Goal: Task Accomplishment & Management: Manage account settings

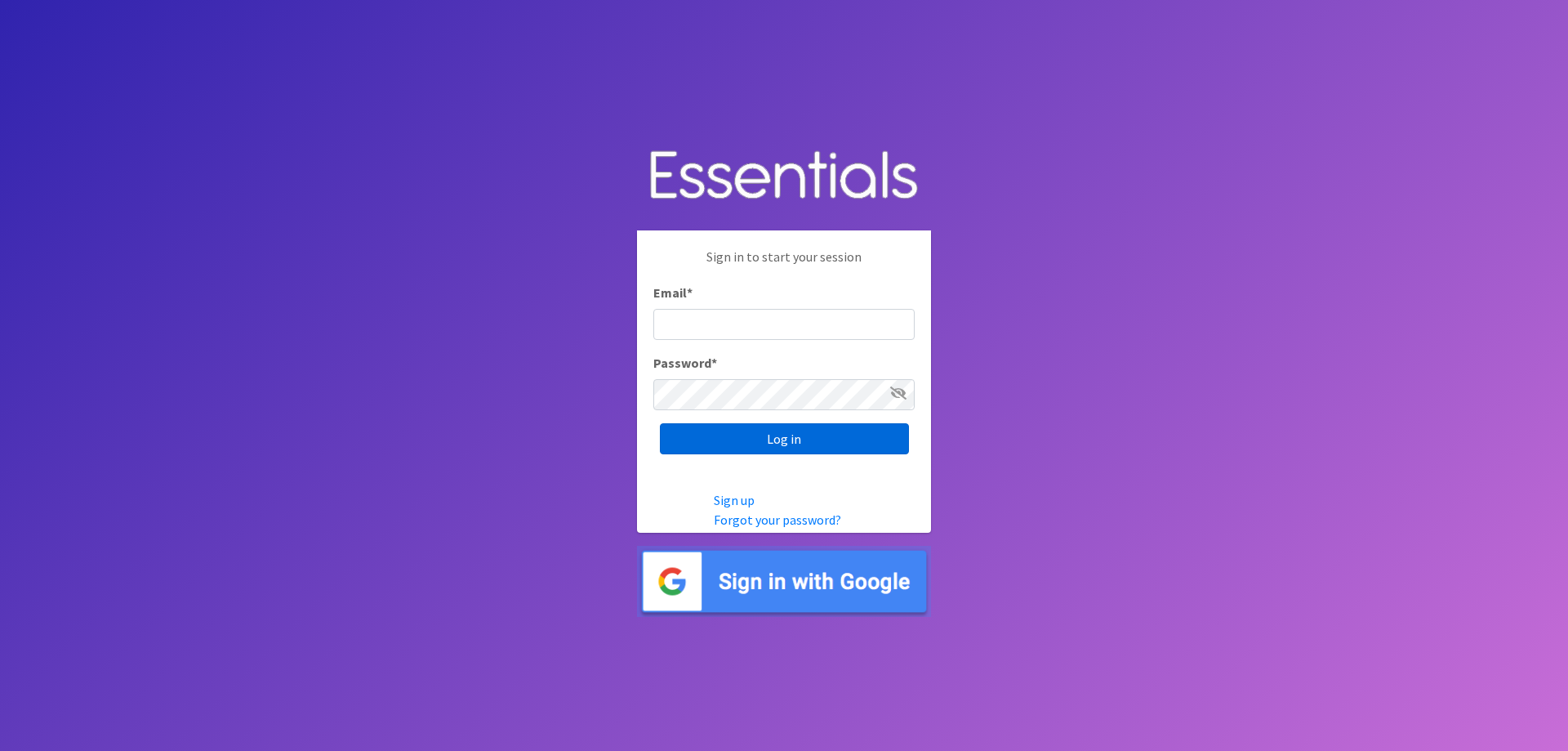
type input "[EMAIL_ADDRESS][DOMAIN_NAME]"
click at [832, 436] on input "Log in" at bounding box center [784, 438] width 249 height 31
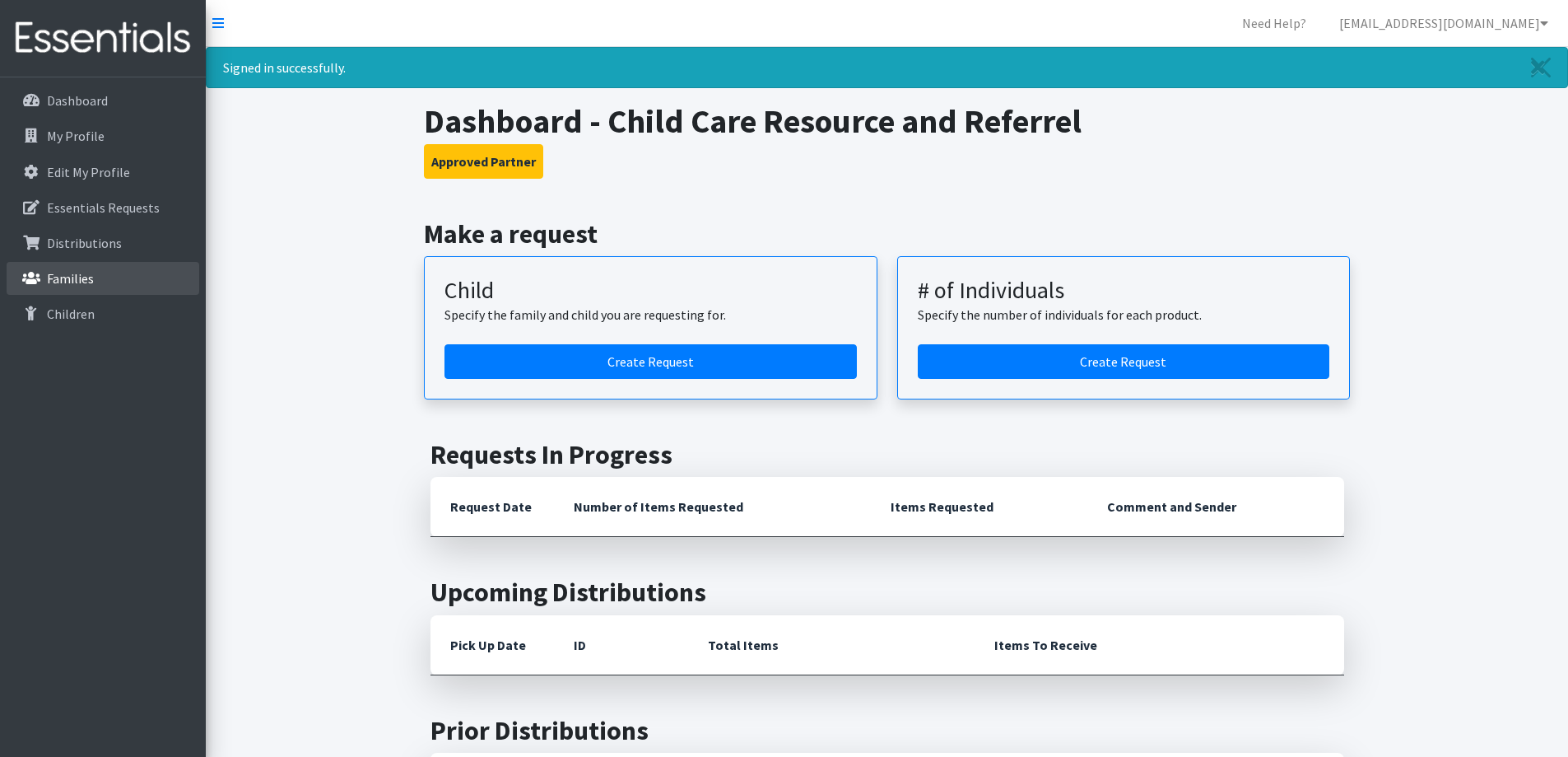
click at [103, 273] on link "Families" at bounding box center [102, 278] width 193 height 33
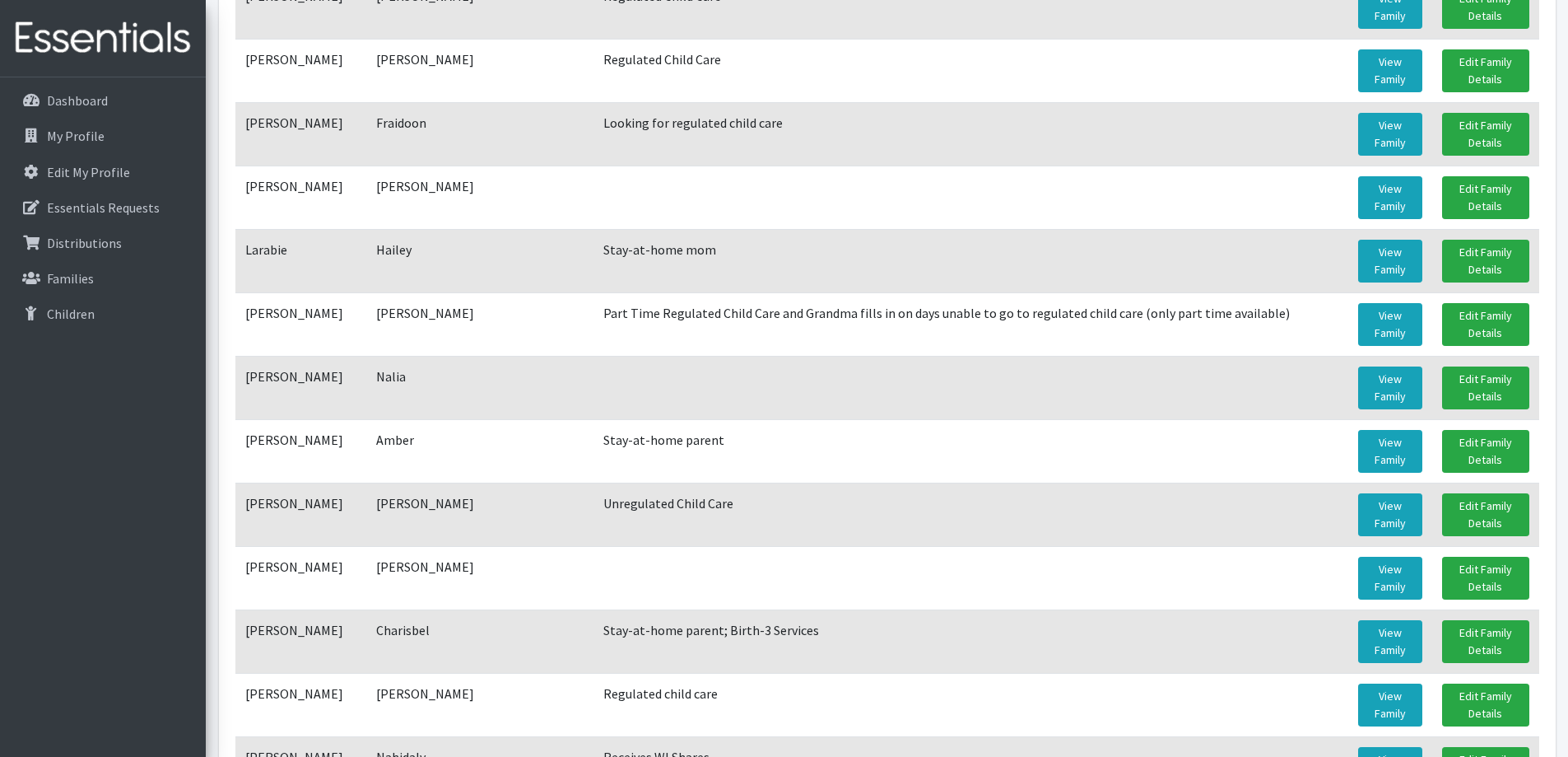
scroll to position [753, 0]
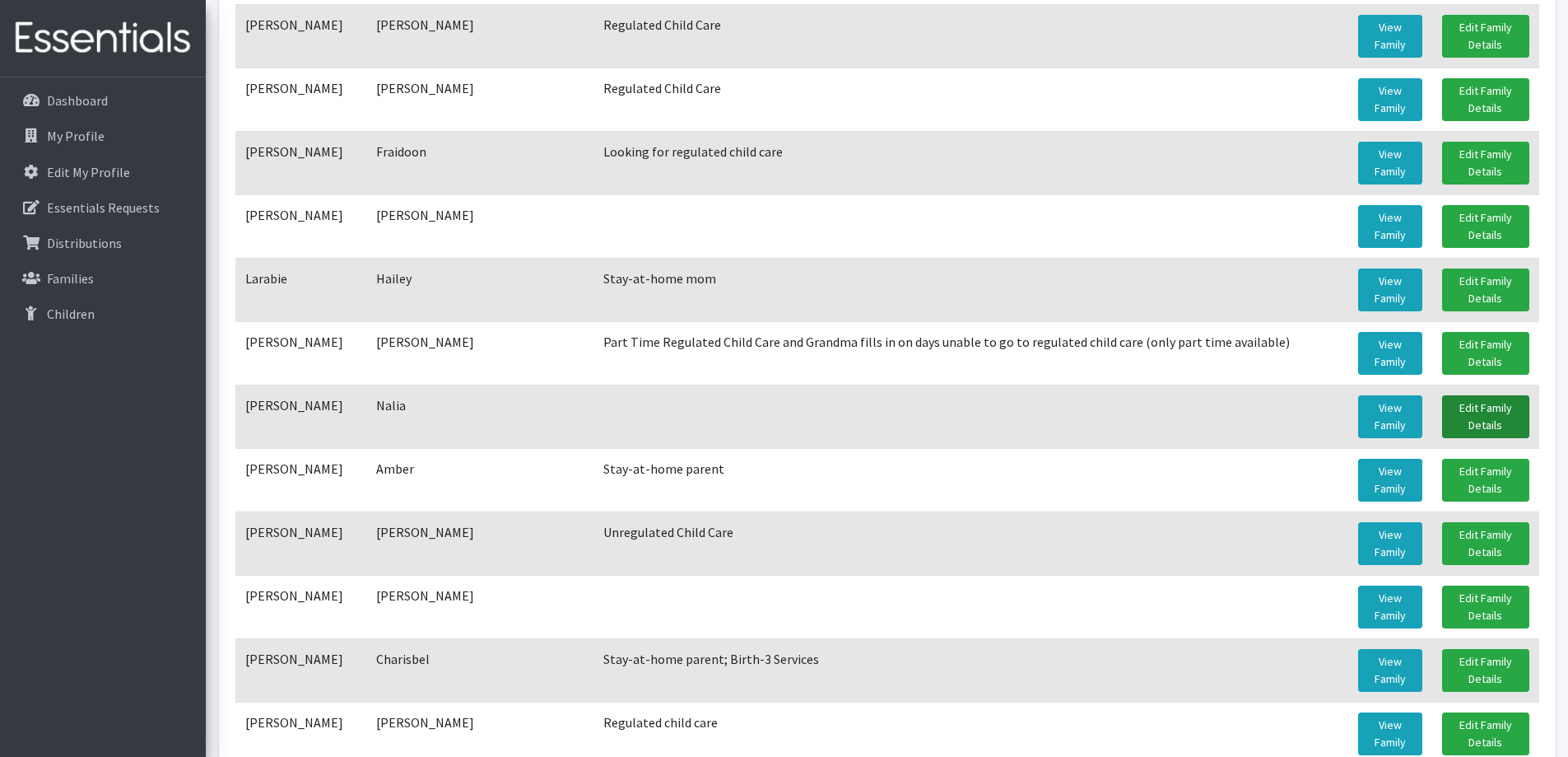
click at [1486, 427] on link "Edit Family Details" at bounding box center [1486, 417] width 87 height 43
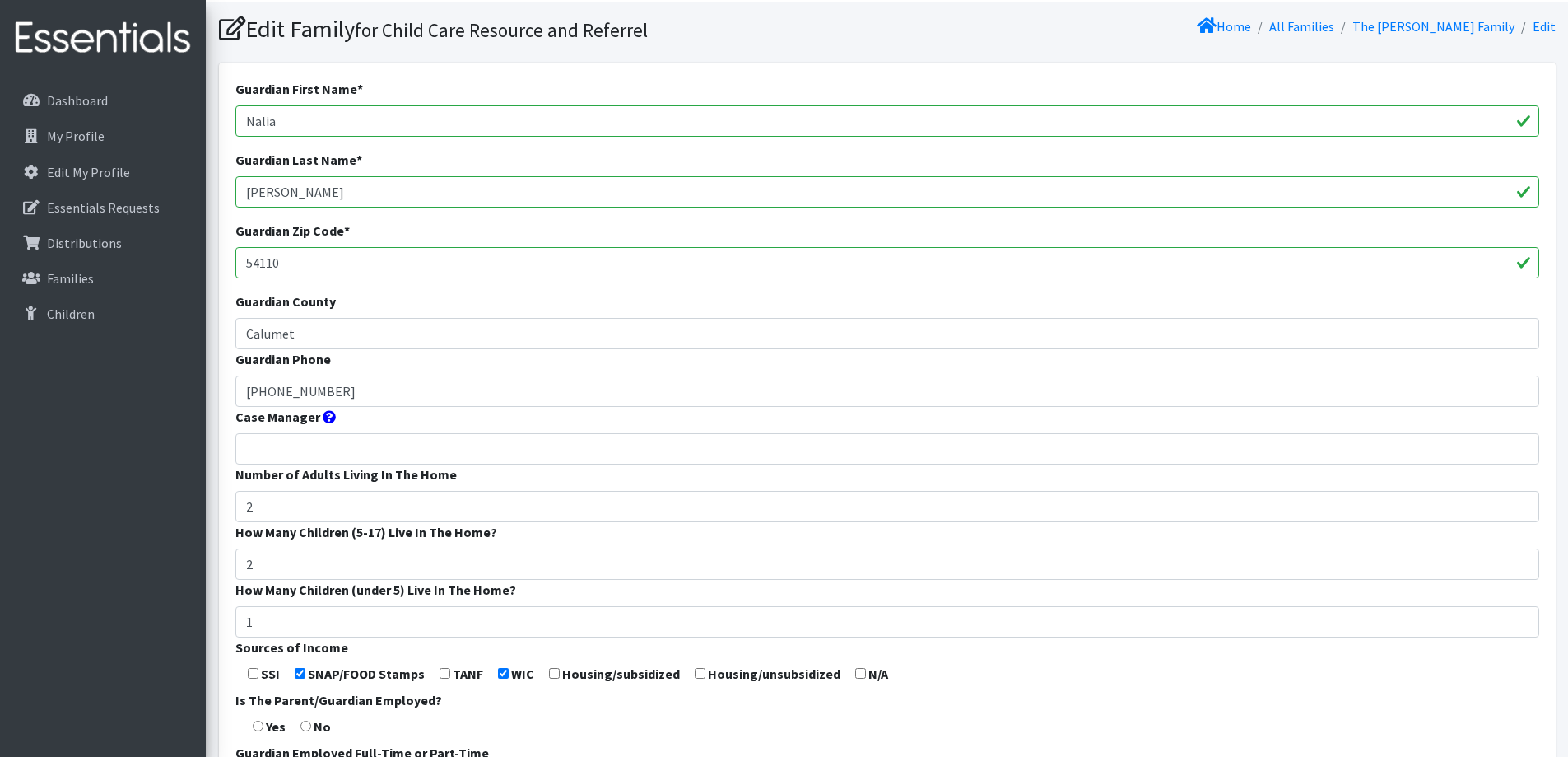
scroll to position [486, 0]
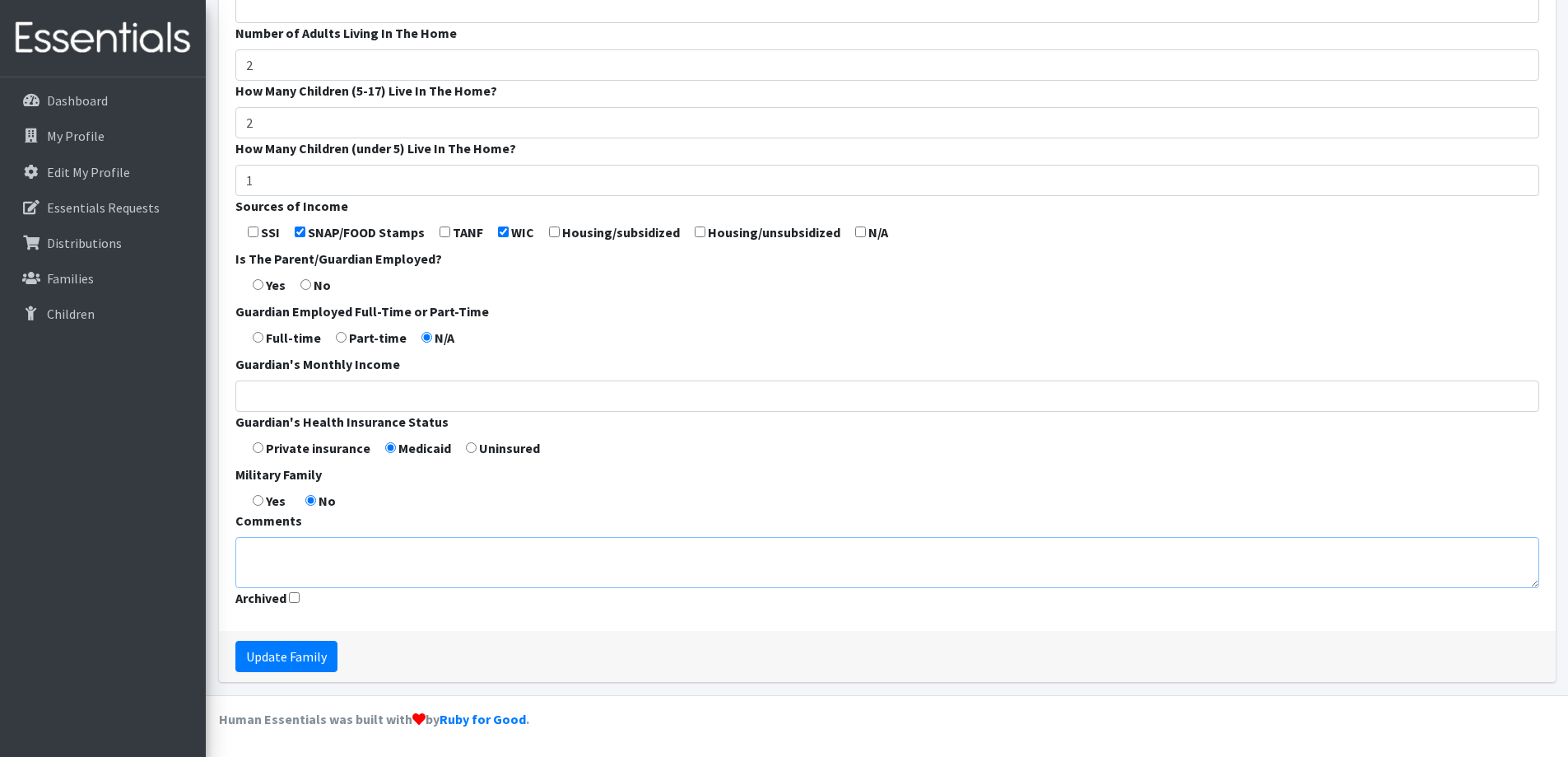
click at [475, 538] on textarea "Comments" at bounding box center [887, 562] width 1304 height 51
click at [287, 557] on textarea "Stay at home parent" at bounding box center [887, 562] width 1304 height 51
type textarea "Stay-at-home parent"
click at [311, 654] on input "Update Family" at bounding box center [287, 656] width 102 height 31
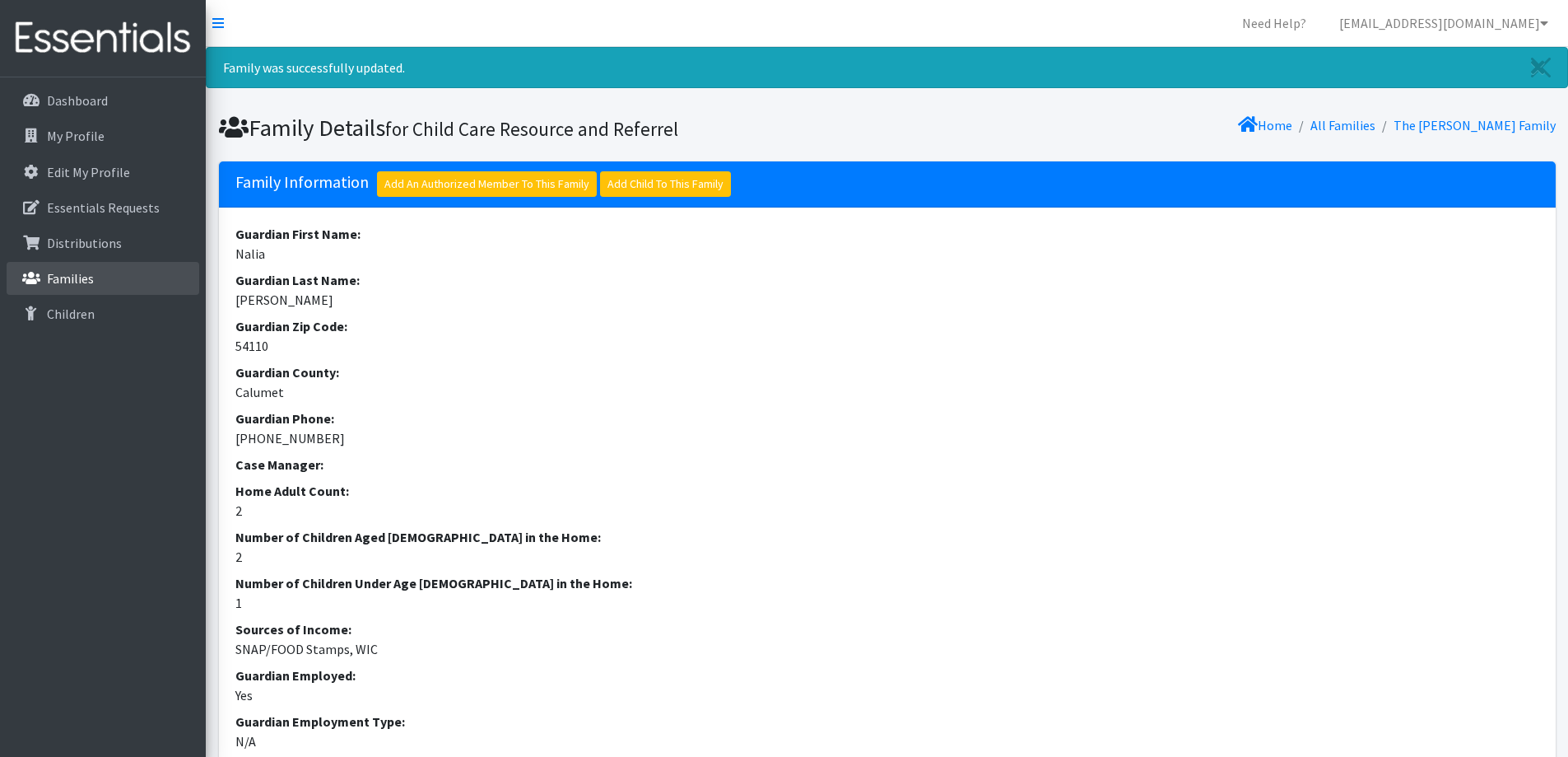
click at [104, 271] on link "Families" at bounding box center [102, 278] width 193 height 33
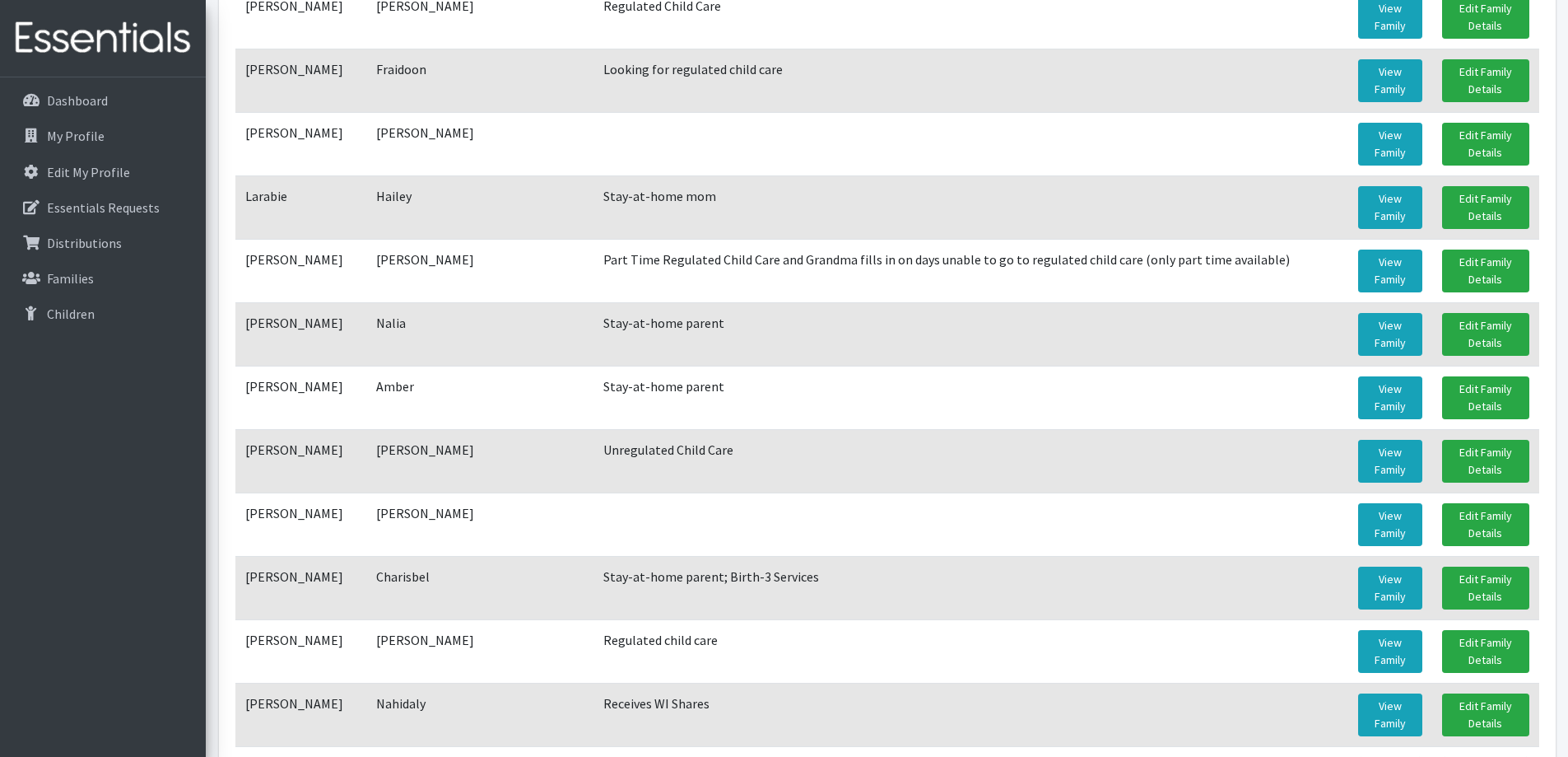
scroll to position [753, 0]
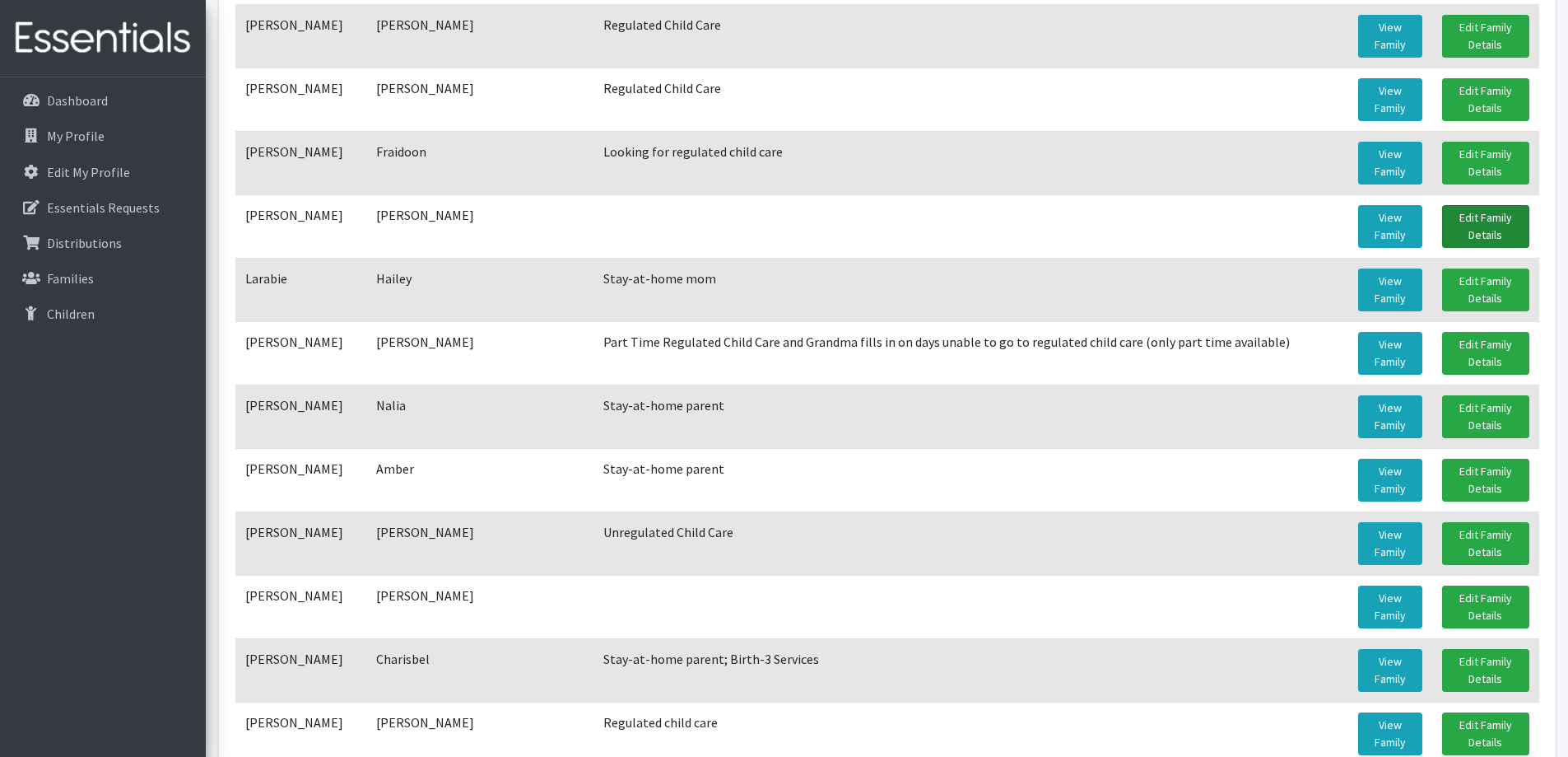
click at [1502, 222] on link "Edit Family Details" at bounding box center [1486, 227] width 87 height 43
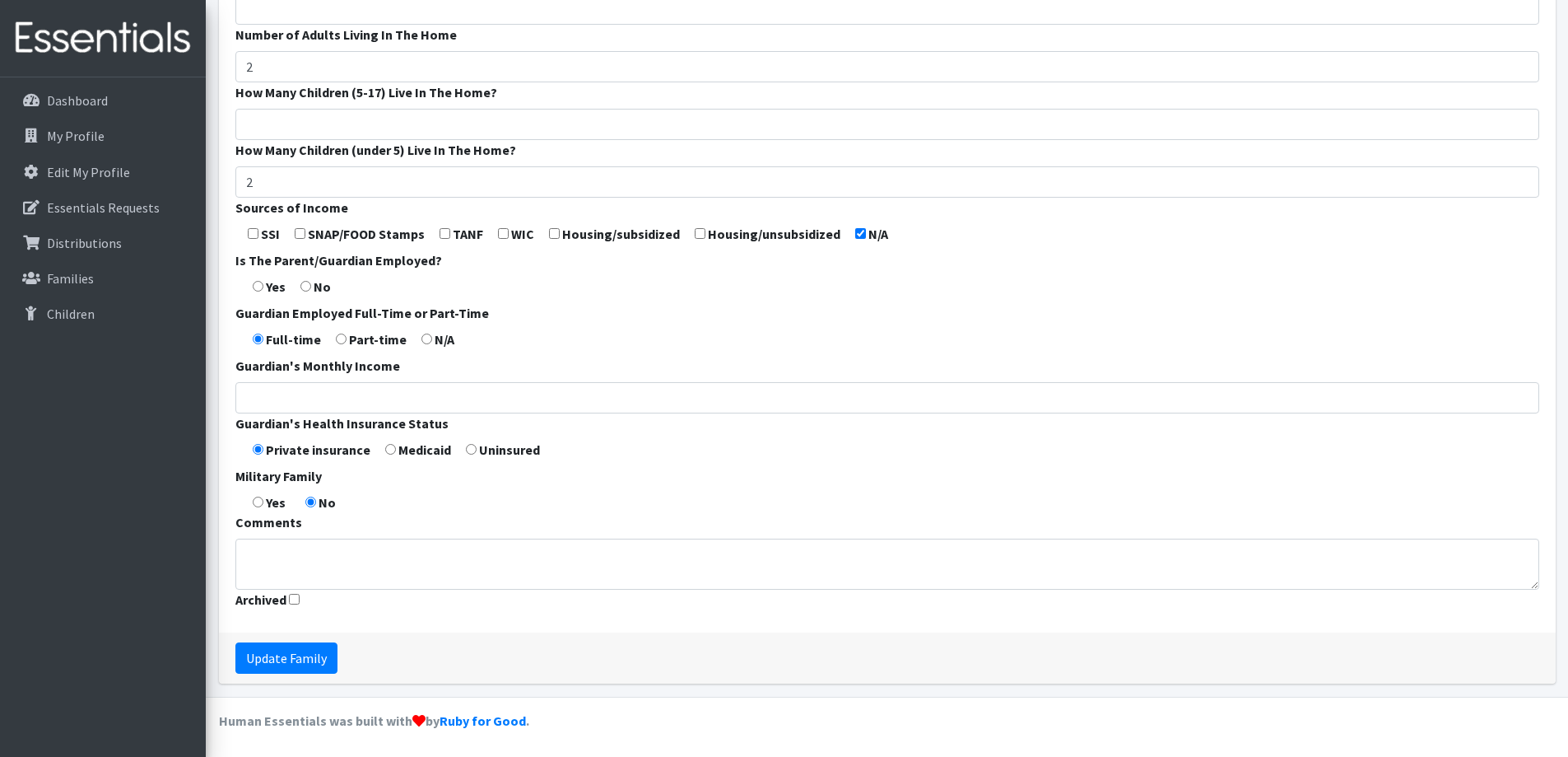
scroll to position [486, 0]
click at [381, 562] on textarea "Comments" at bounding box center [887, 562] width 1304 height 51
type textarea "Stay-at-home parent"
click at [291, 651] on input "Update Family" at bounding box center [287, 656] width 102 height 31
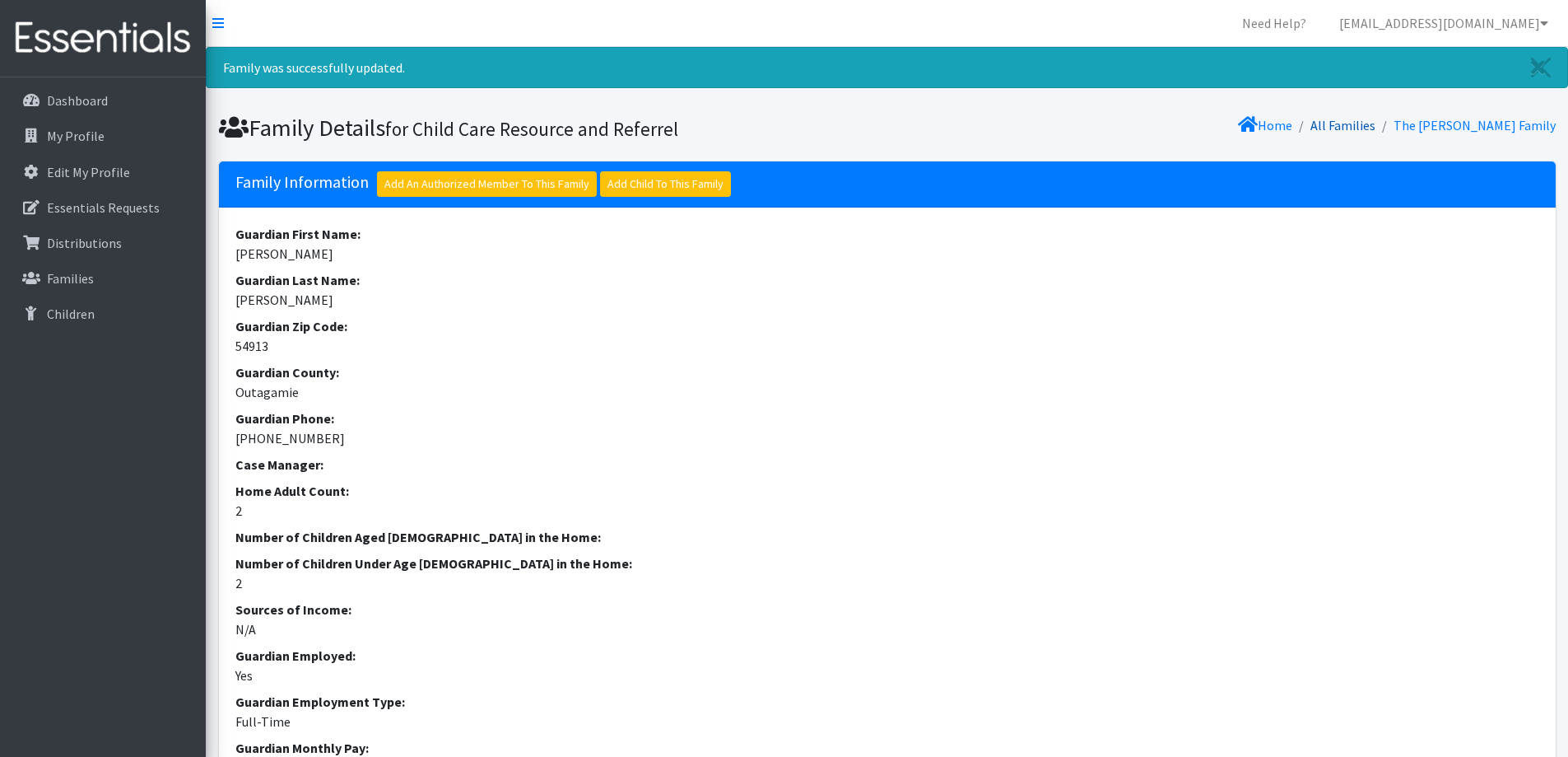
click at [1375, 118] on link "All Families" at bounding box center [1343, 125] width 65 height 16
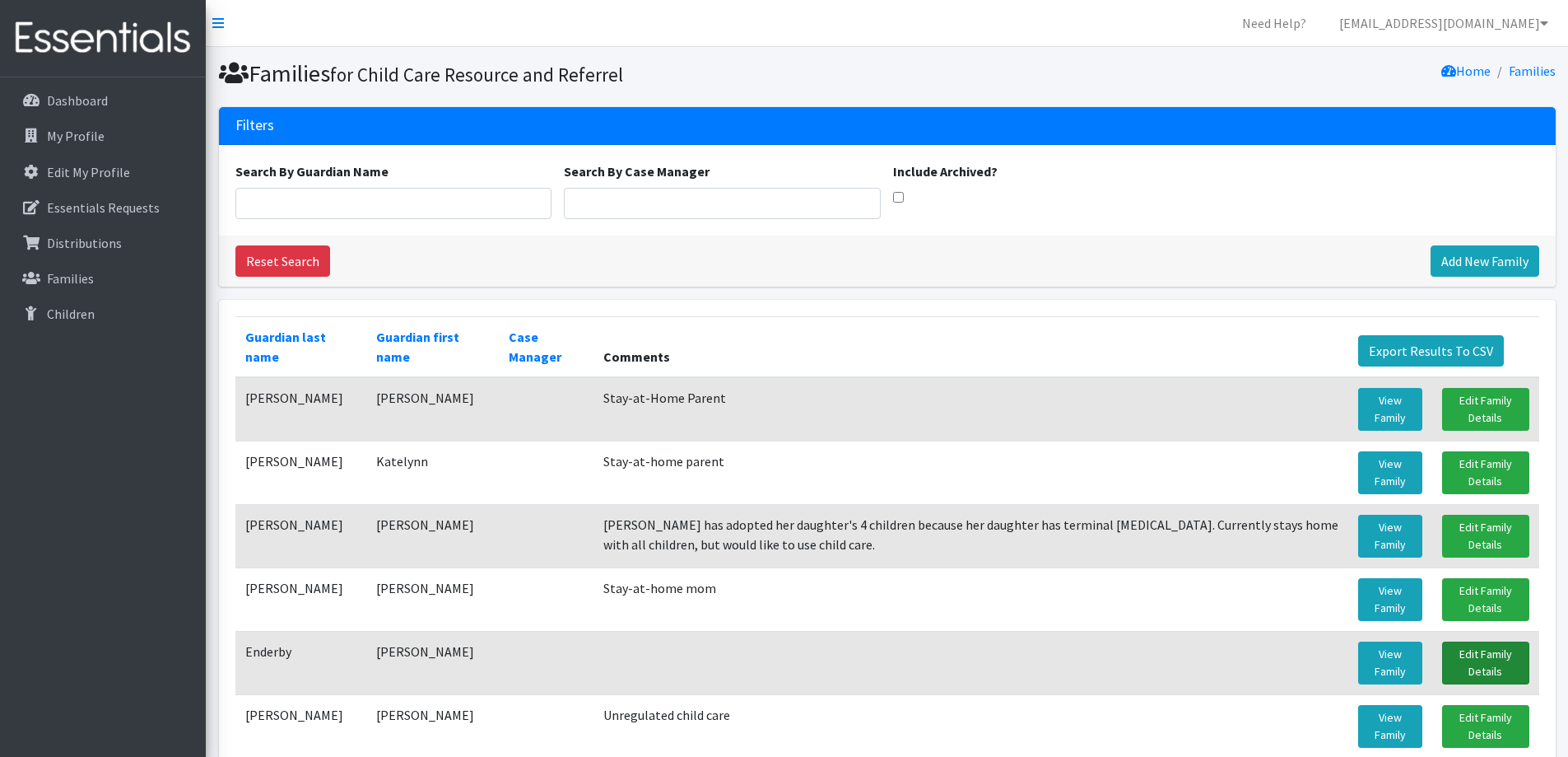
click at [1484, 673] on link "Edit Family Details" at bounding box center [1486, 663] width 87 height 43
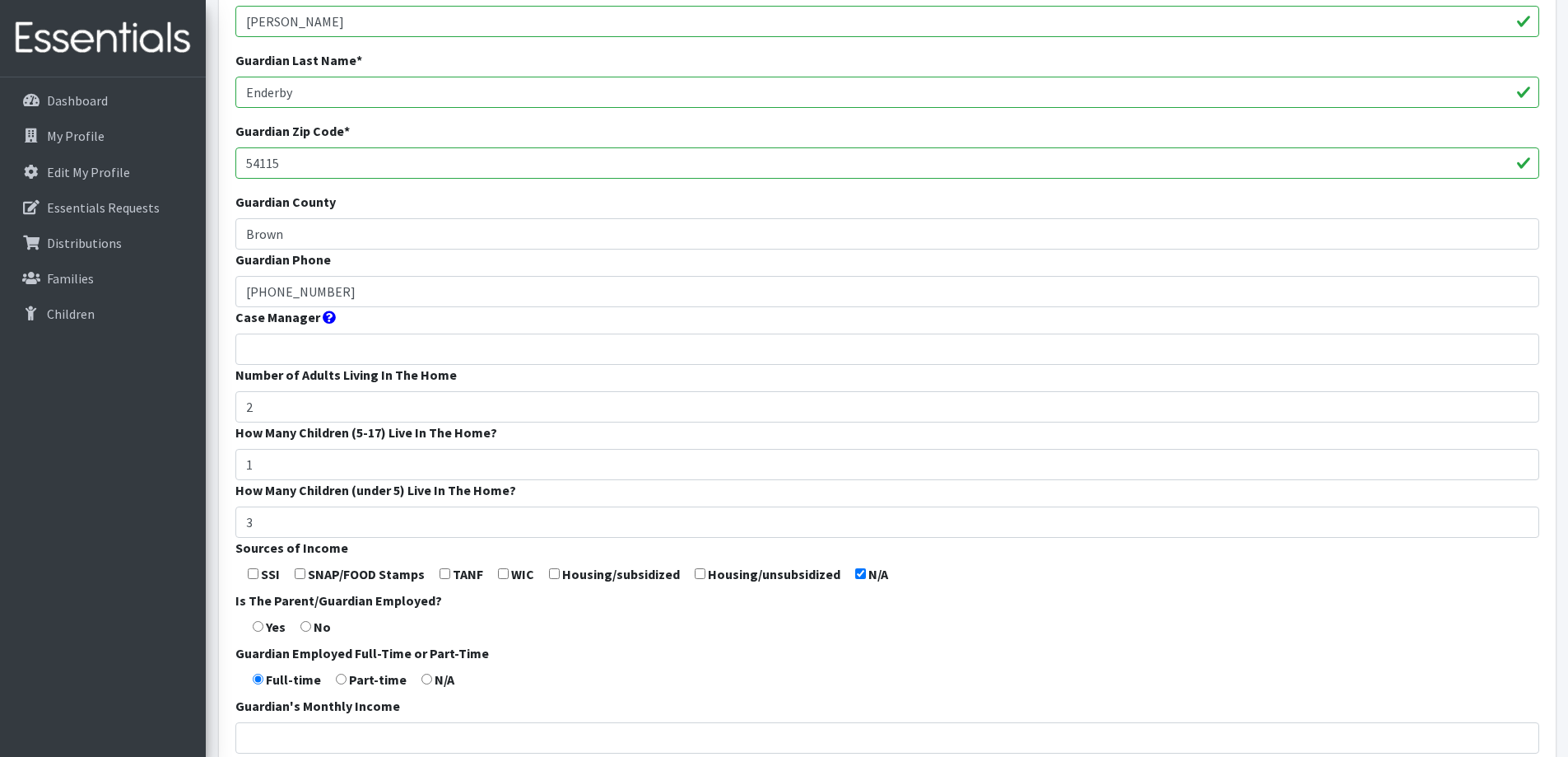
scroll to position [486, 0]
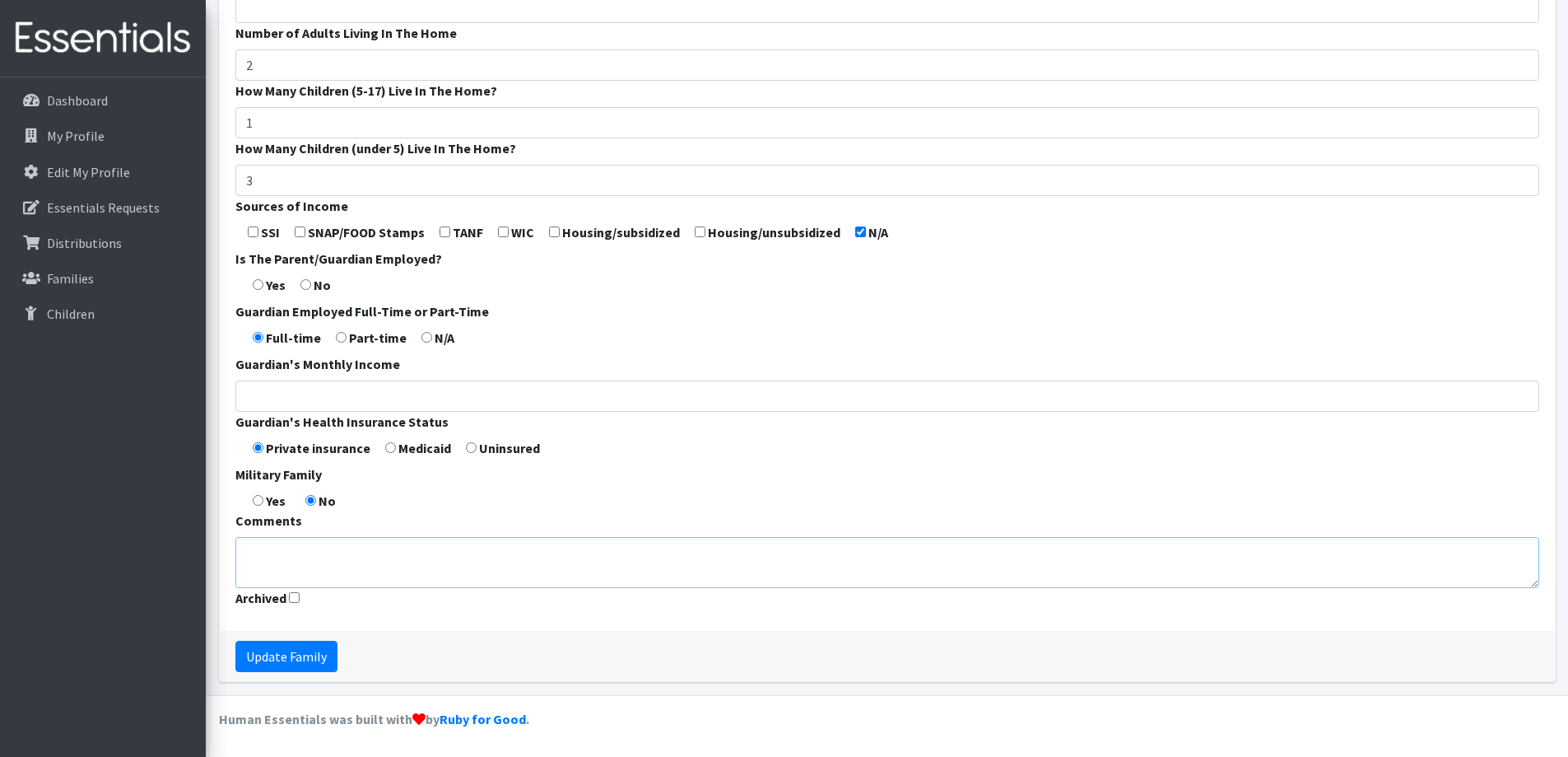
click at [521, 557] on textarea "Comments" at bounding box center [887, 562] width 1304 height 51
type textarea "Regulated Child Care"
click at [278, 649] on input "Update Family" at bounding box center [287, 656] width 102 height 31
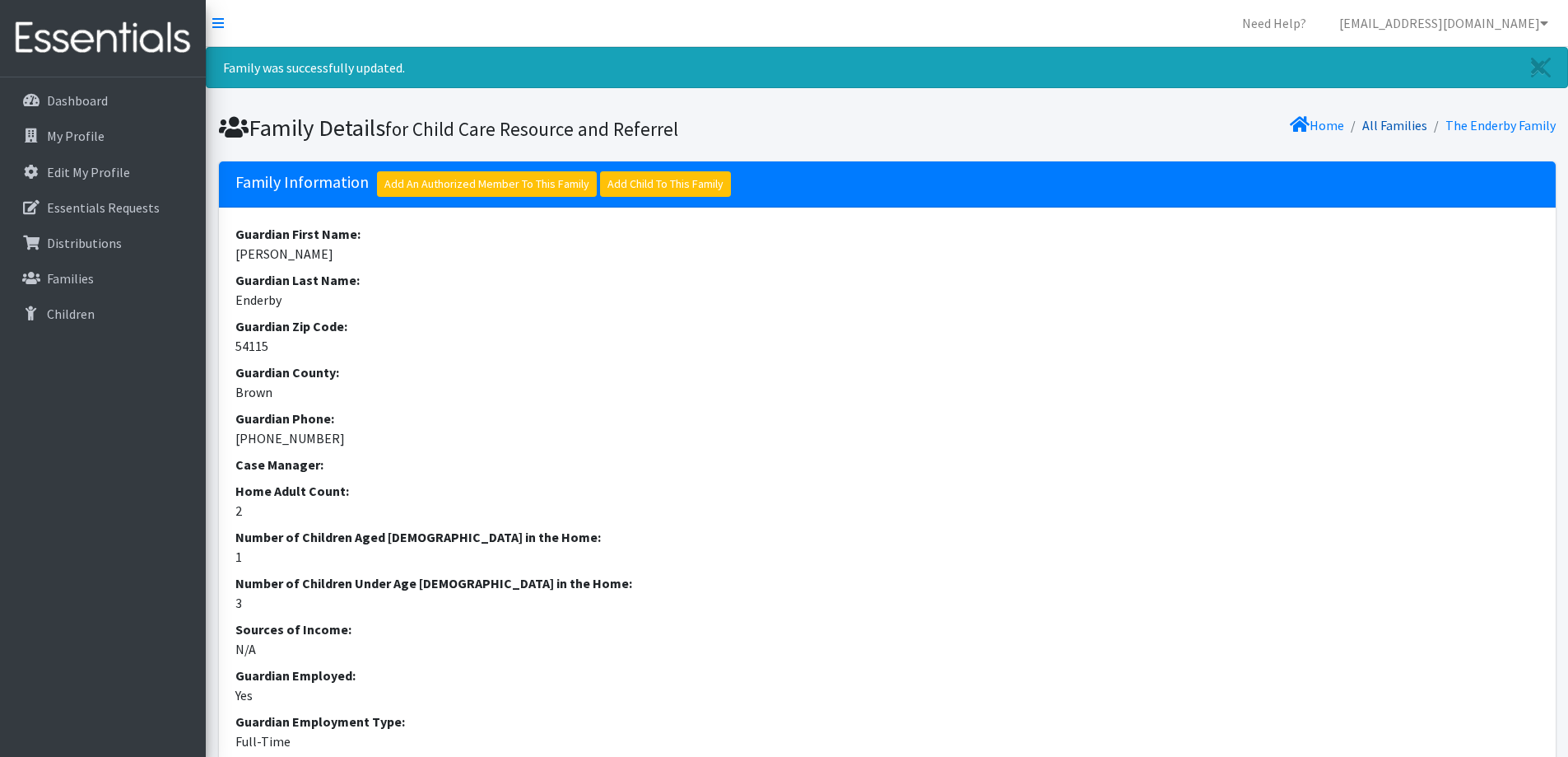
click at [1392, 125] on link "All Families" at bounding box center [1395, 125] width 65 height 16
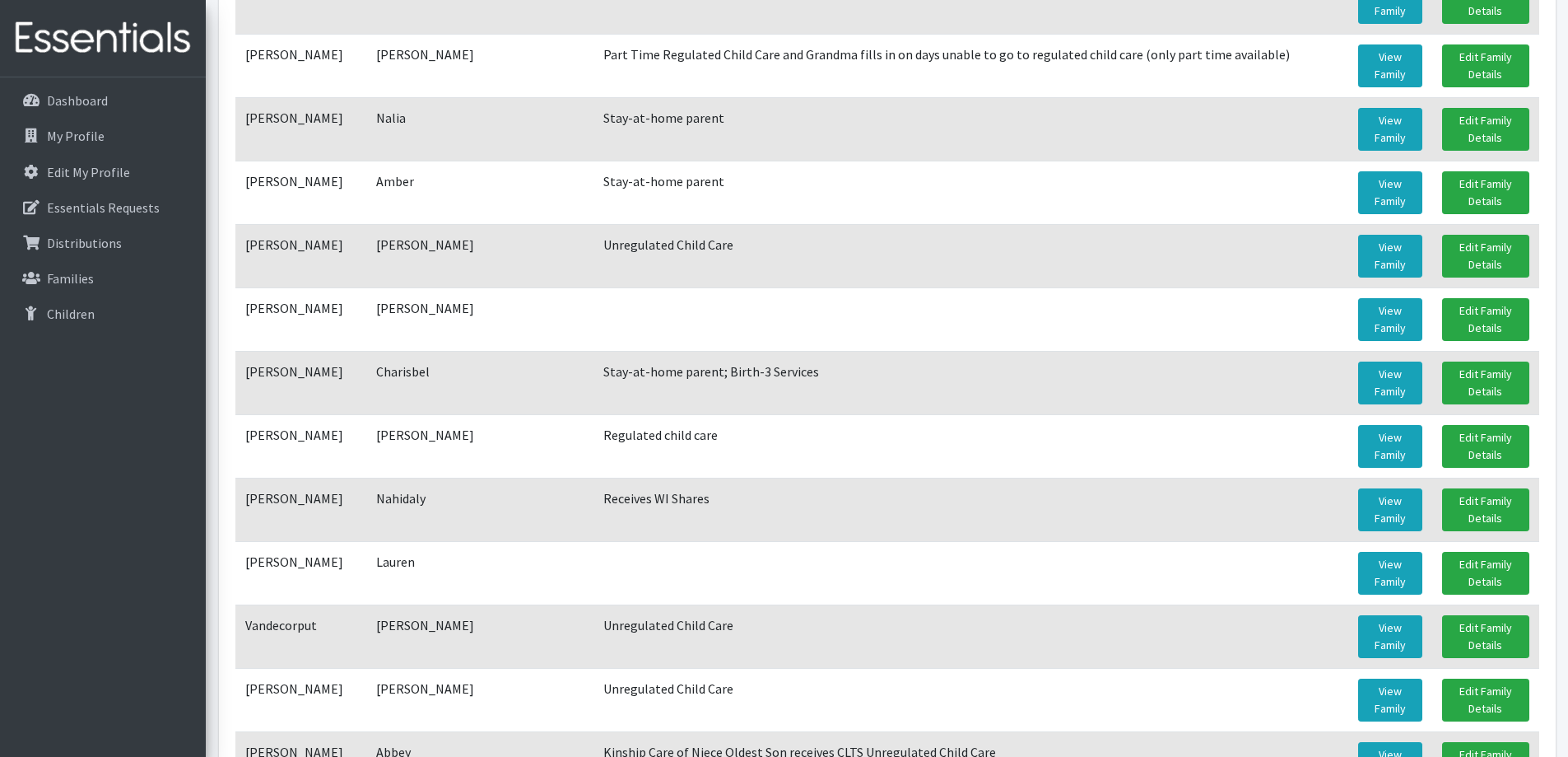
scroll to position [1071, 0]
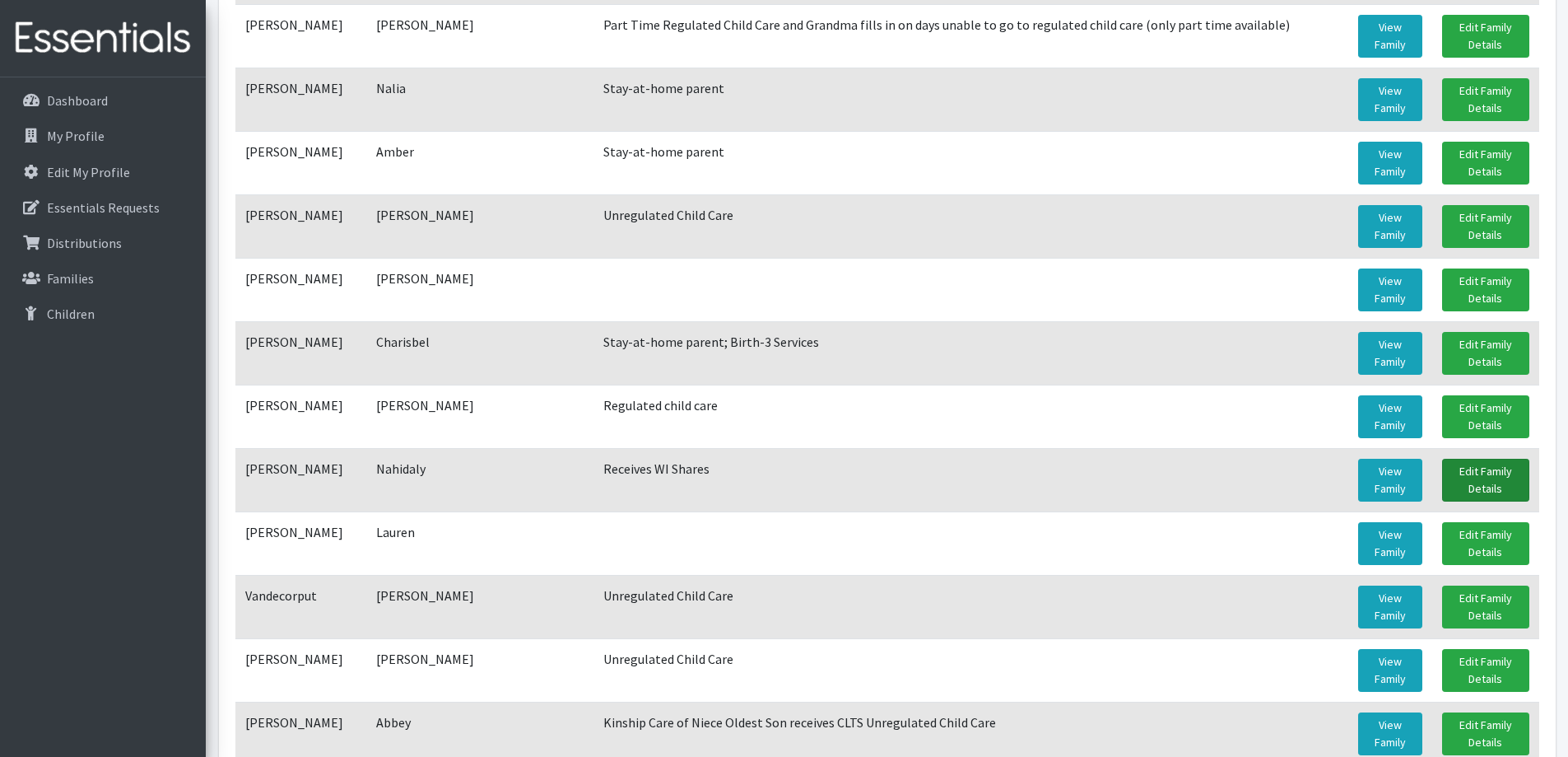
click at [1484, 483] on link "Edit Family Details" at bounding box center [1486, 480] width 87 height 43
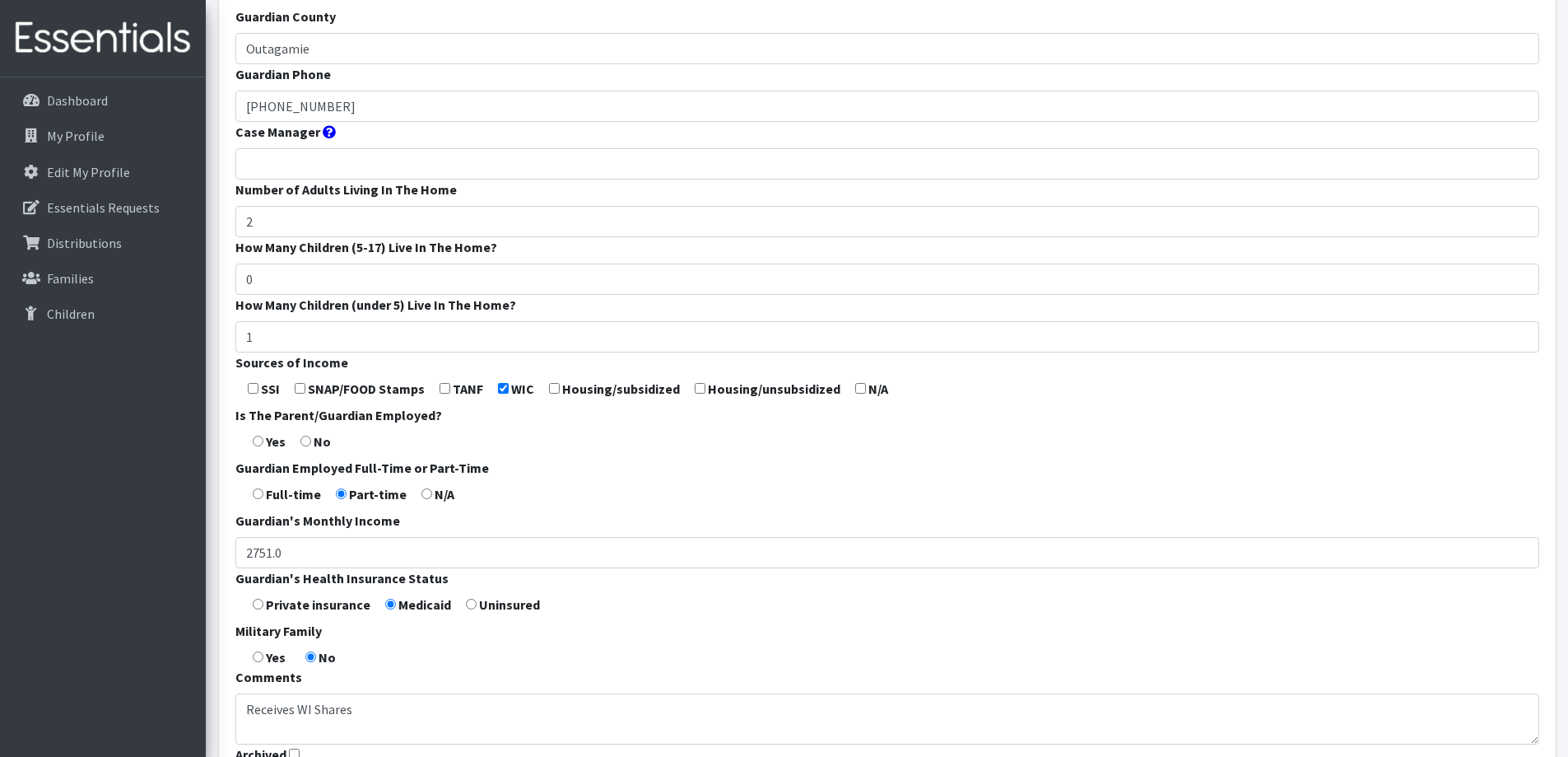
scroll to position [486, 0]
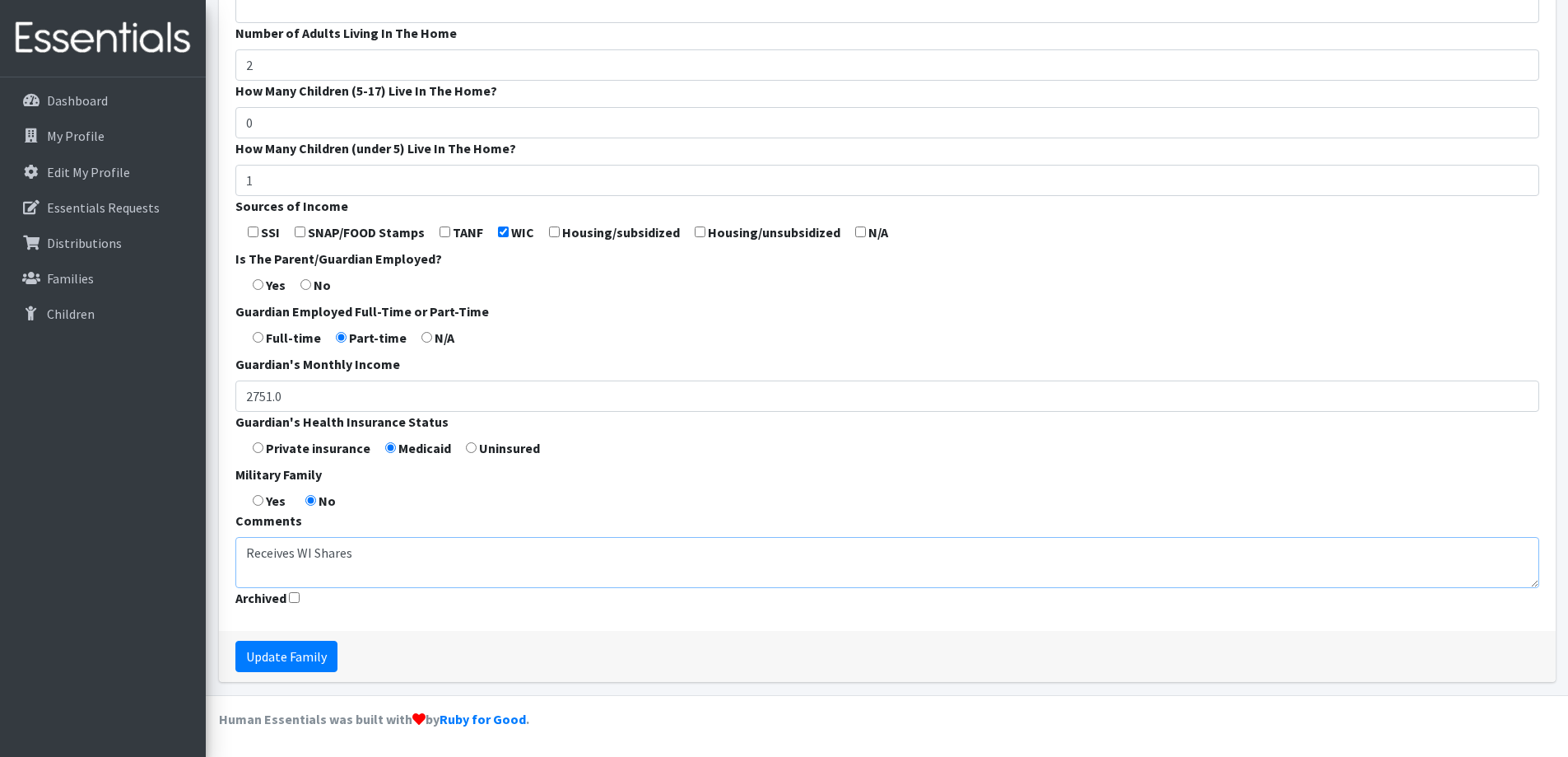
click at [246, 553] on textarea "Receives WI Shares" at bounding box center [887, 562] width 1304 height 51
type textarea "Regulated Child Care; Receives WI Shares"
click at [266, 667] on input "Update Family" at bounding box center [287, 656] width 102 height 31
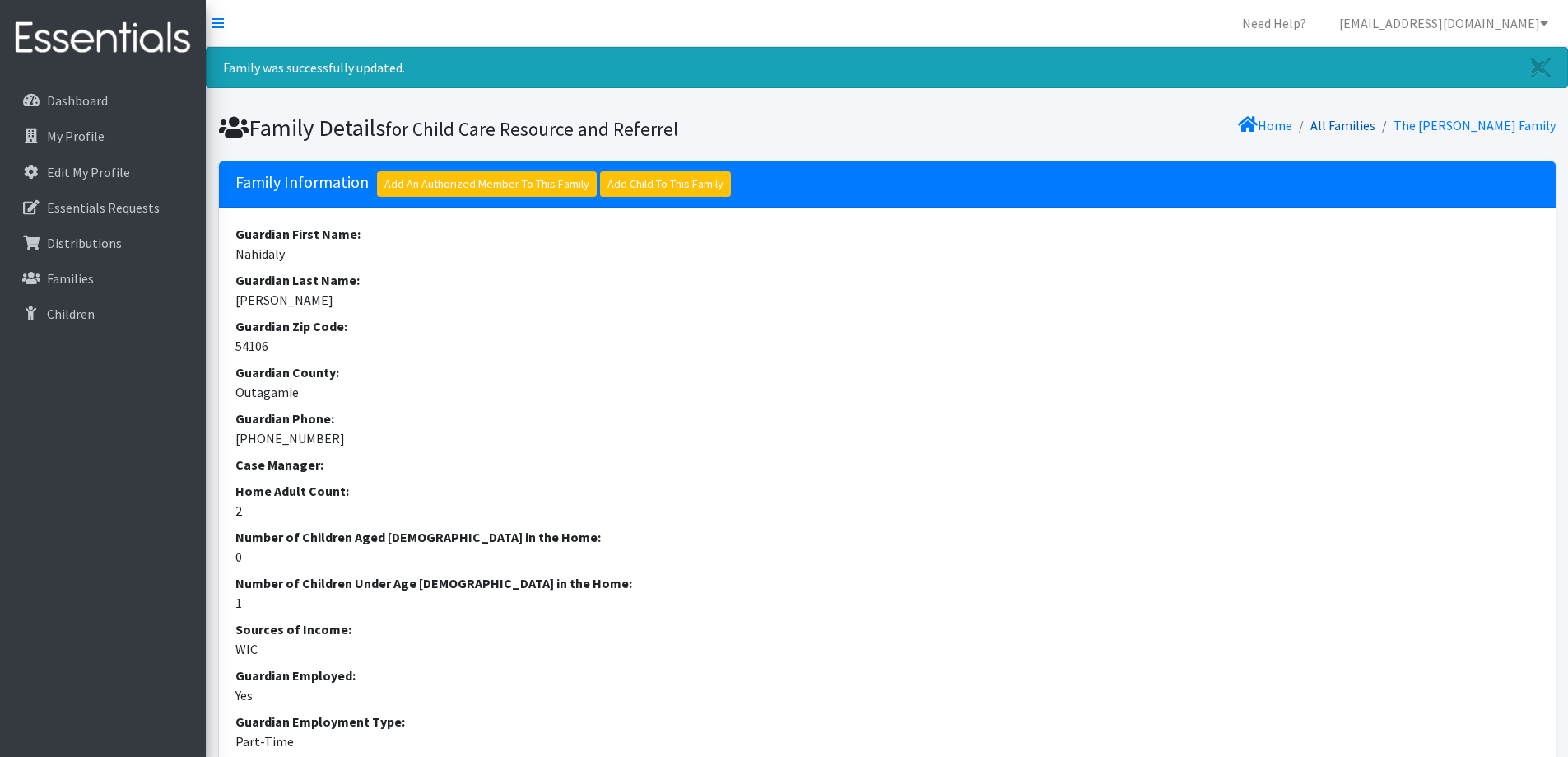
click at [1375, 131] on link "All Families" at bounding box center [1343, 125] width 65 height 16
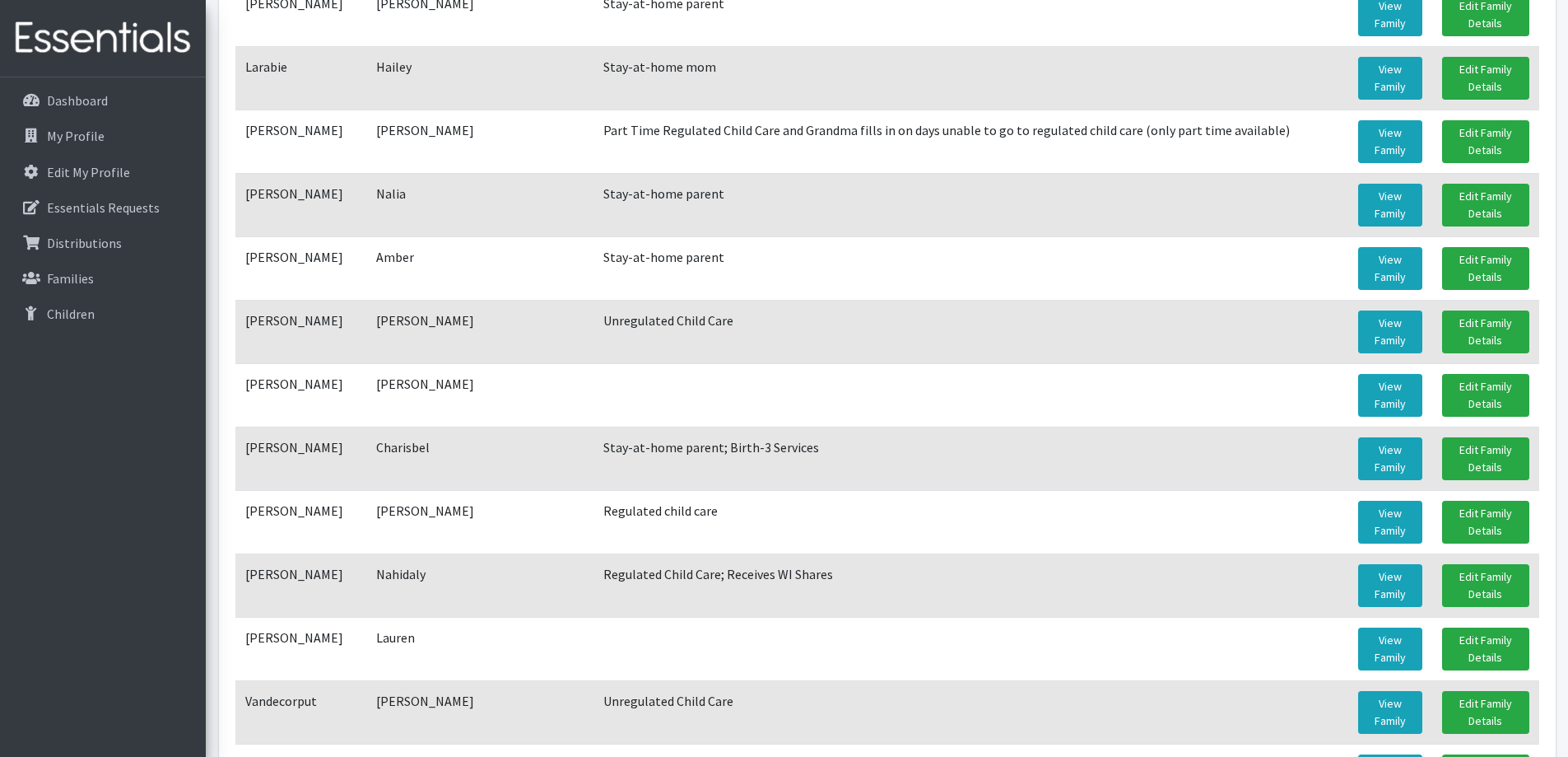
scroll to position [1071, 0]
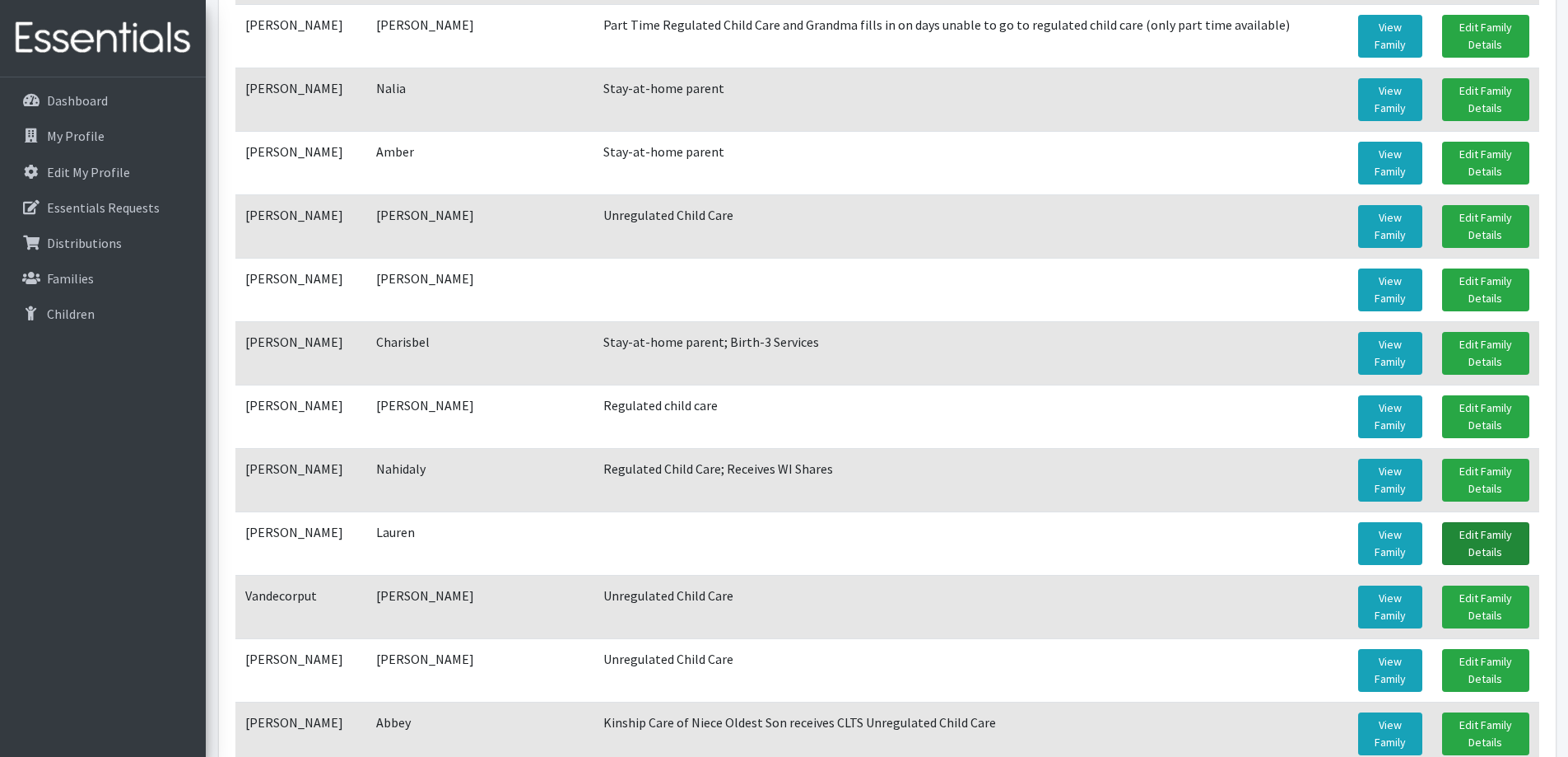
click at [1467, 543] on link "Edit Family Details" at bounding box center [1486, 544] width 87 height 43
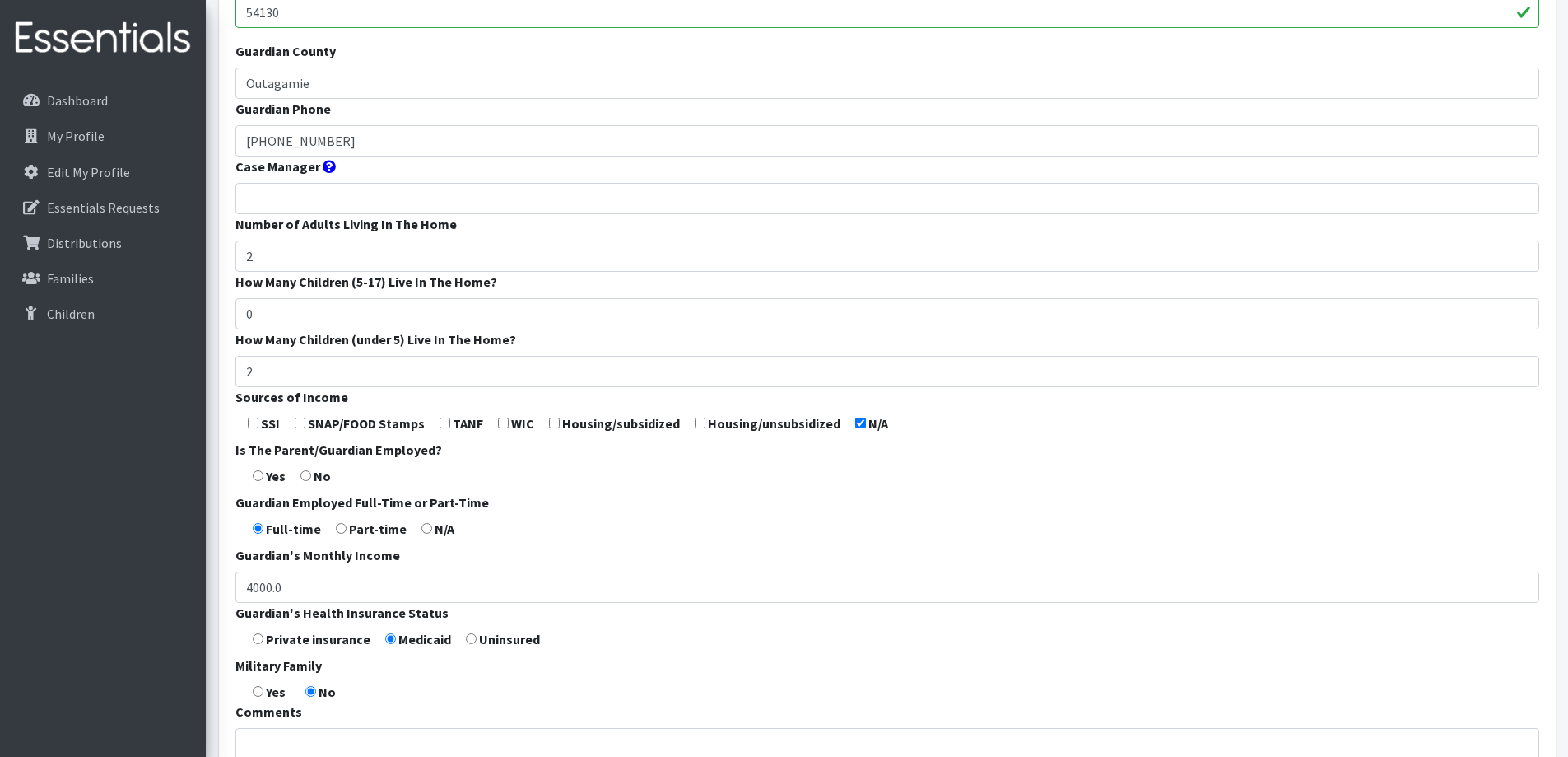
scroll to position [486, 0]
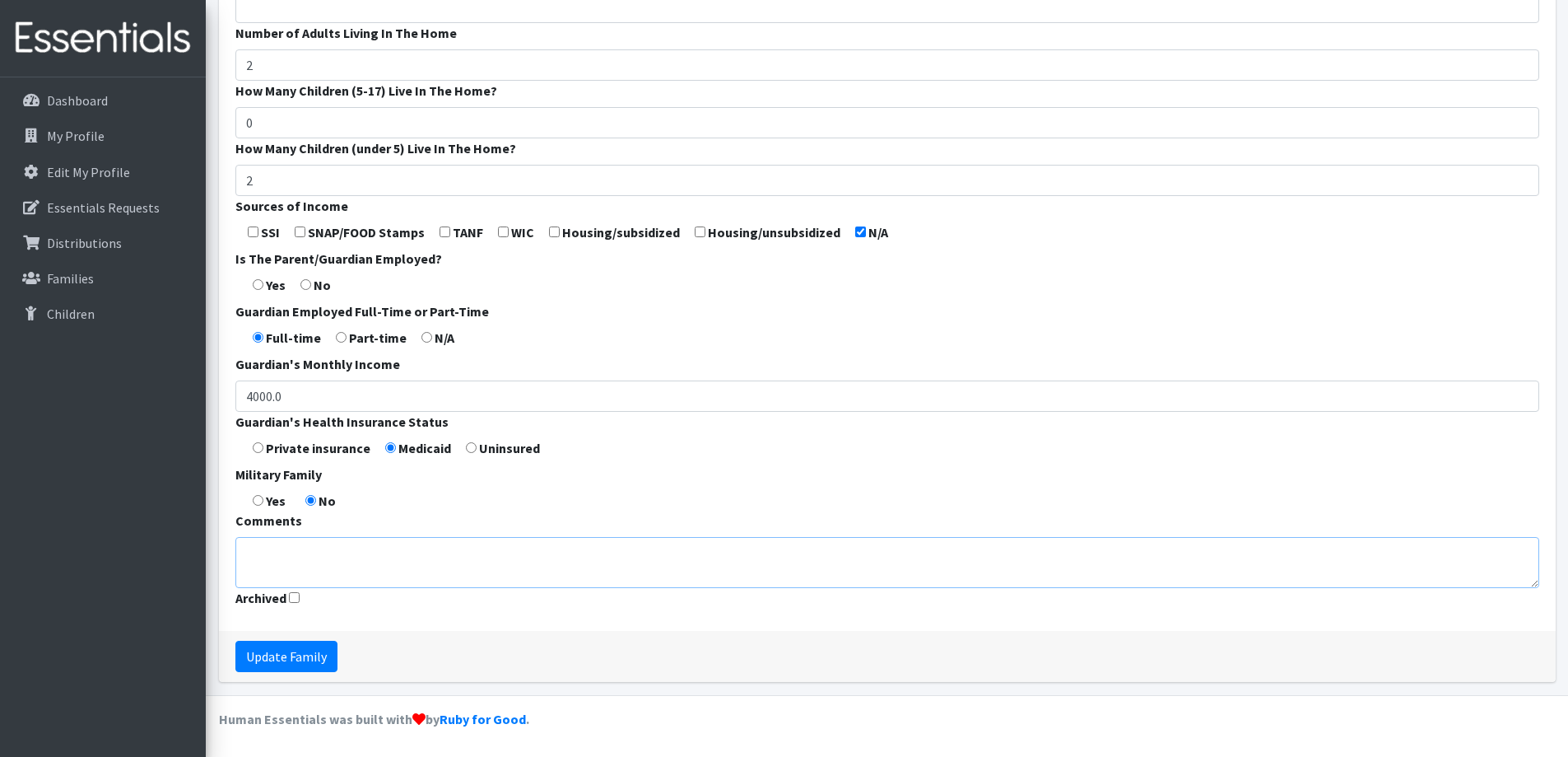
click at [681, 567] on textarea "Comments" at bounding box center [887, 562] width 1304 height 51
type textarea "Unregulated child care"
click at [291, 649] on input "Update Family" at bounding box center [287, 656] width 102 height 31
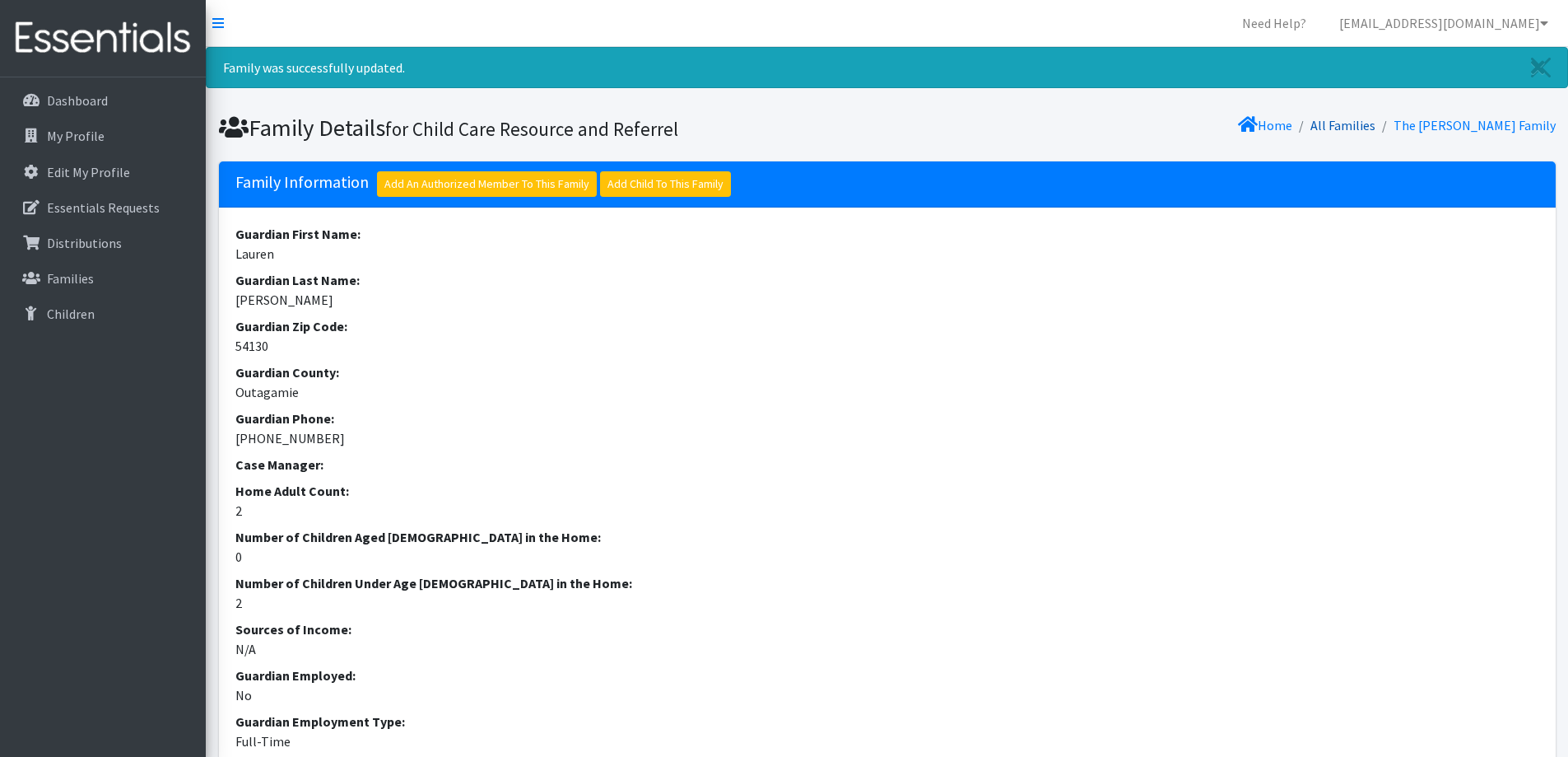
click at [1375, 129] on link "All Families" at bounding box center [1343, 125] width 65 height 16
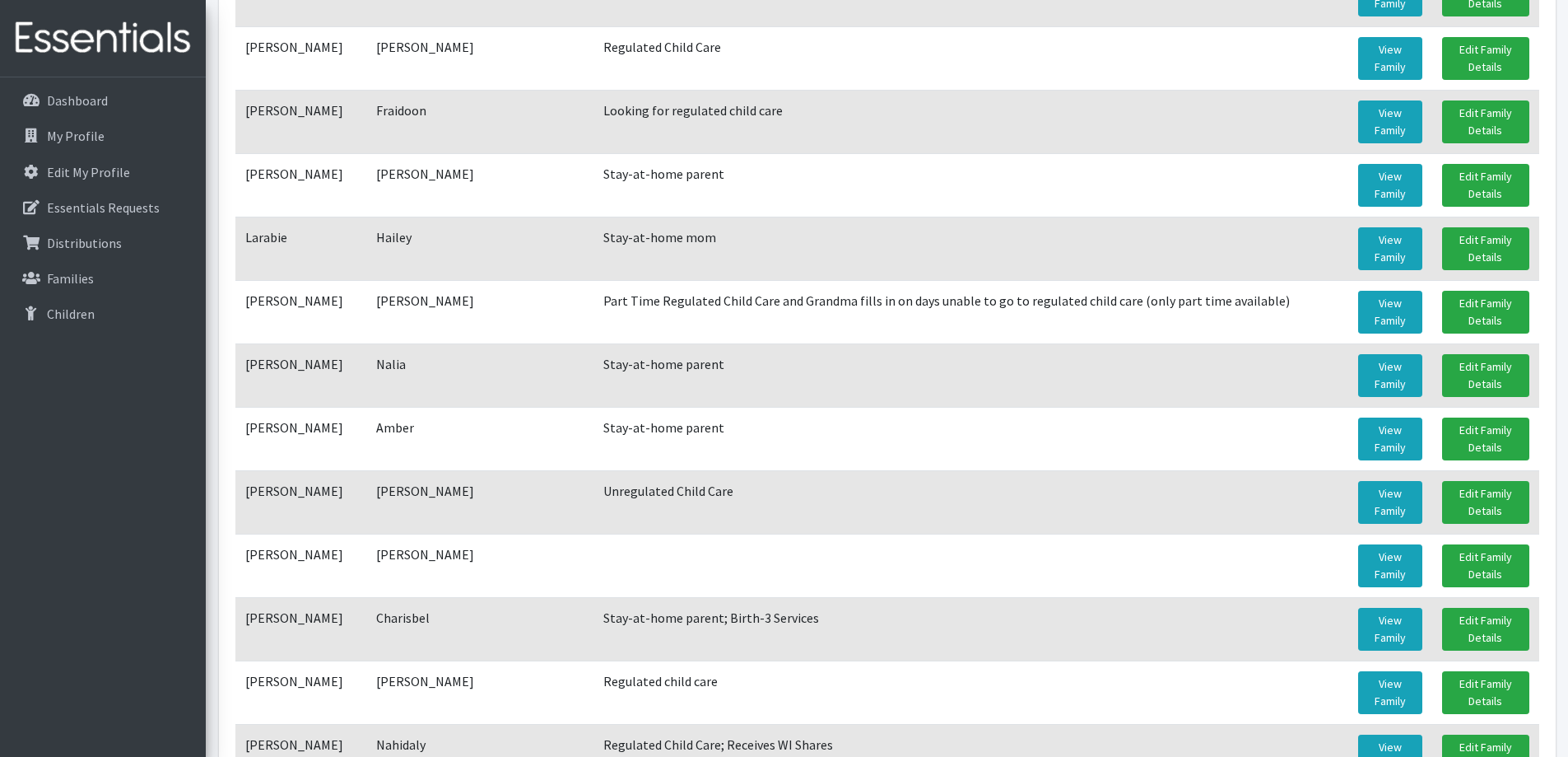
scroll to position [823, 0]
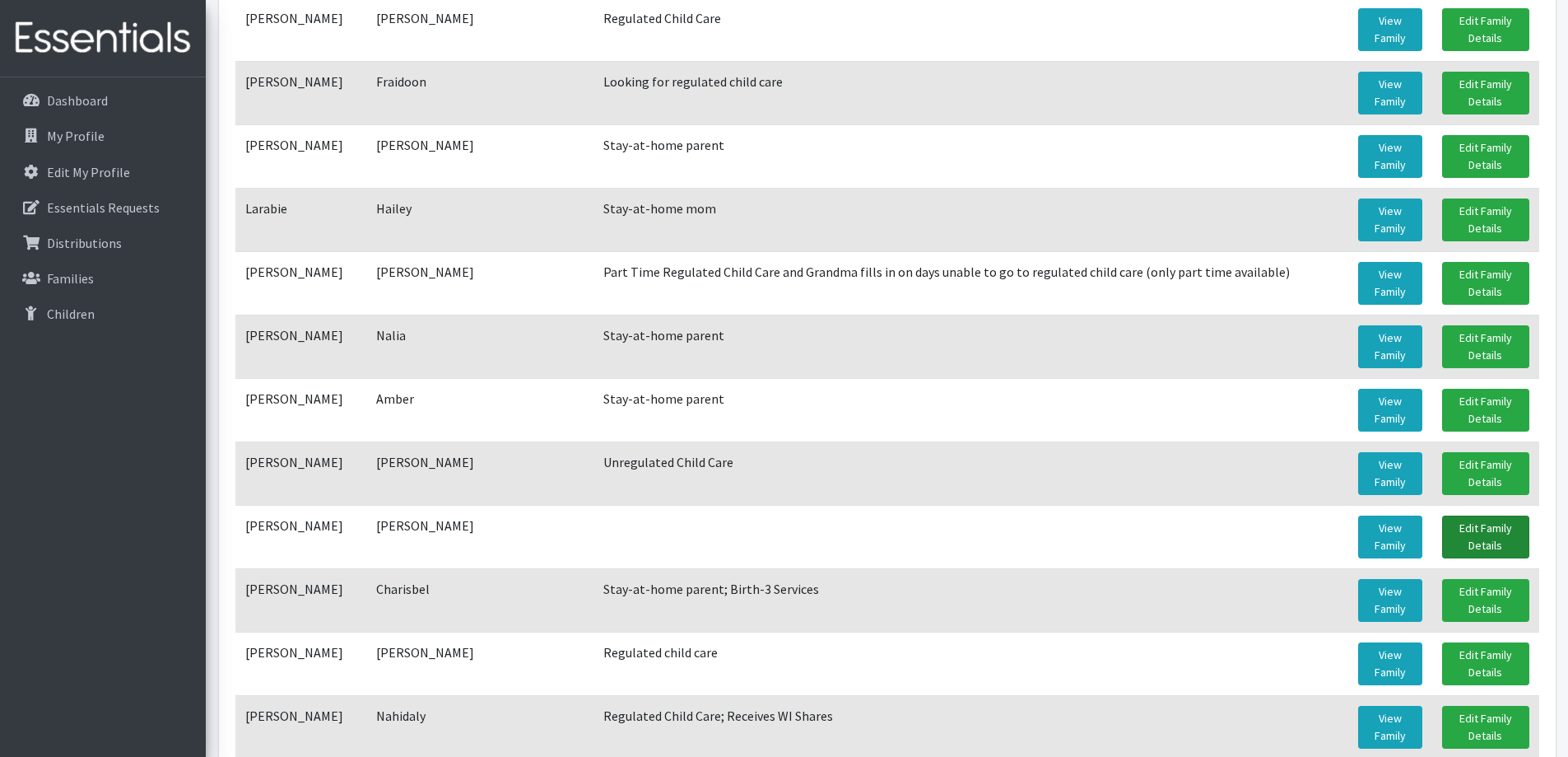
click at [1495, 529] on link "Edit Family Details" at bounding box center [1486, 538] width 87 height 43
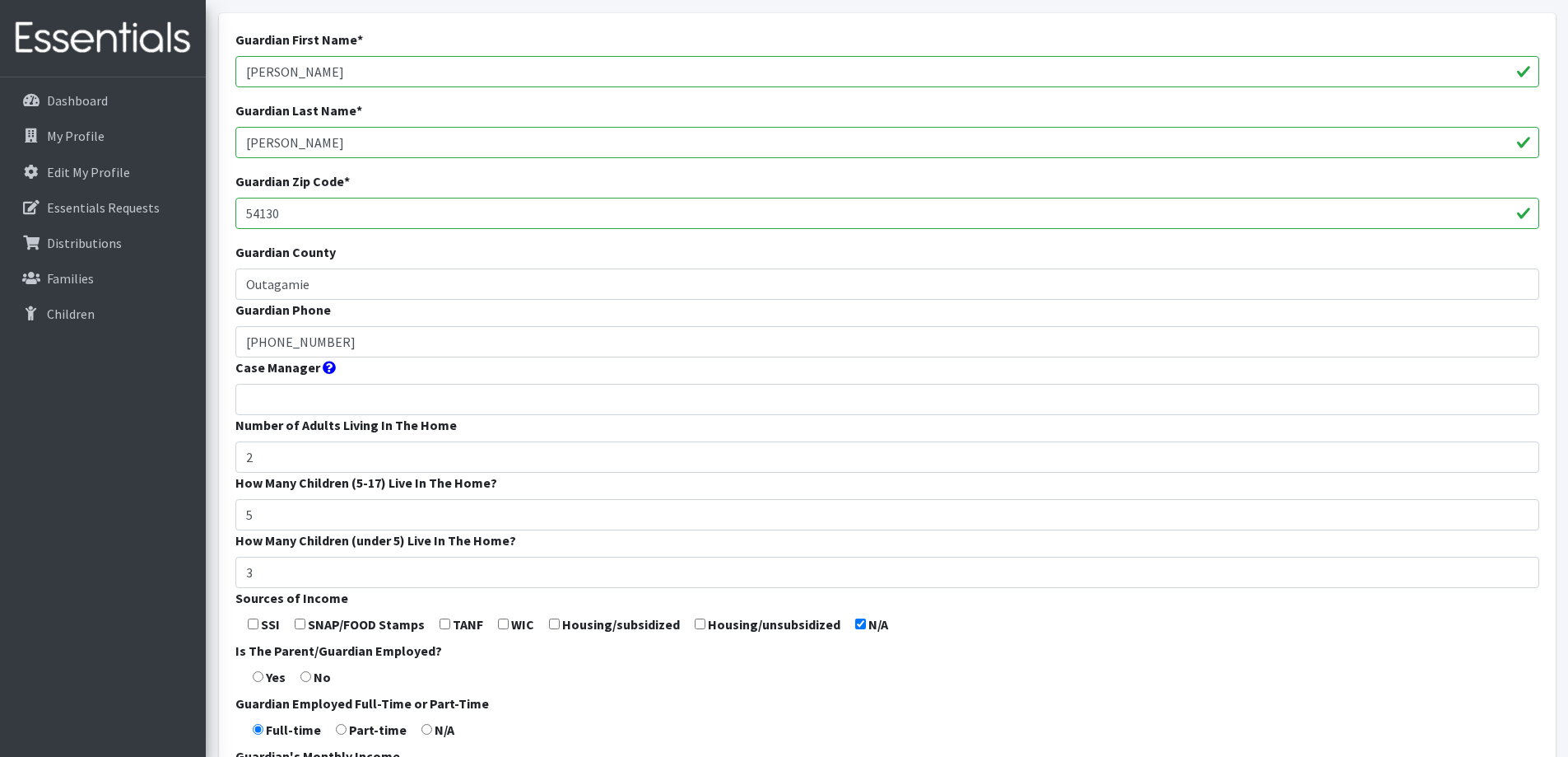
scroll to position [486, 0]
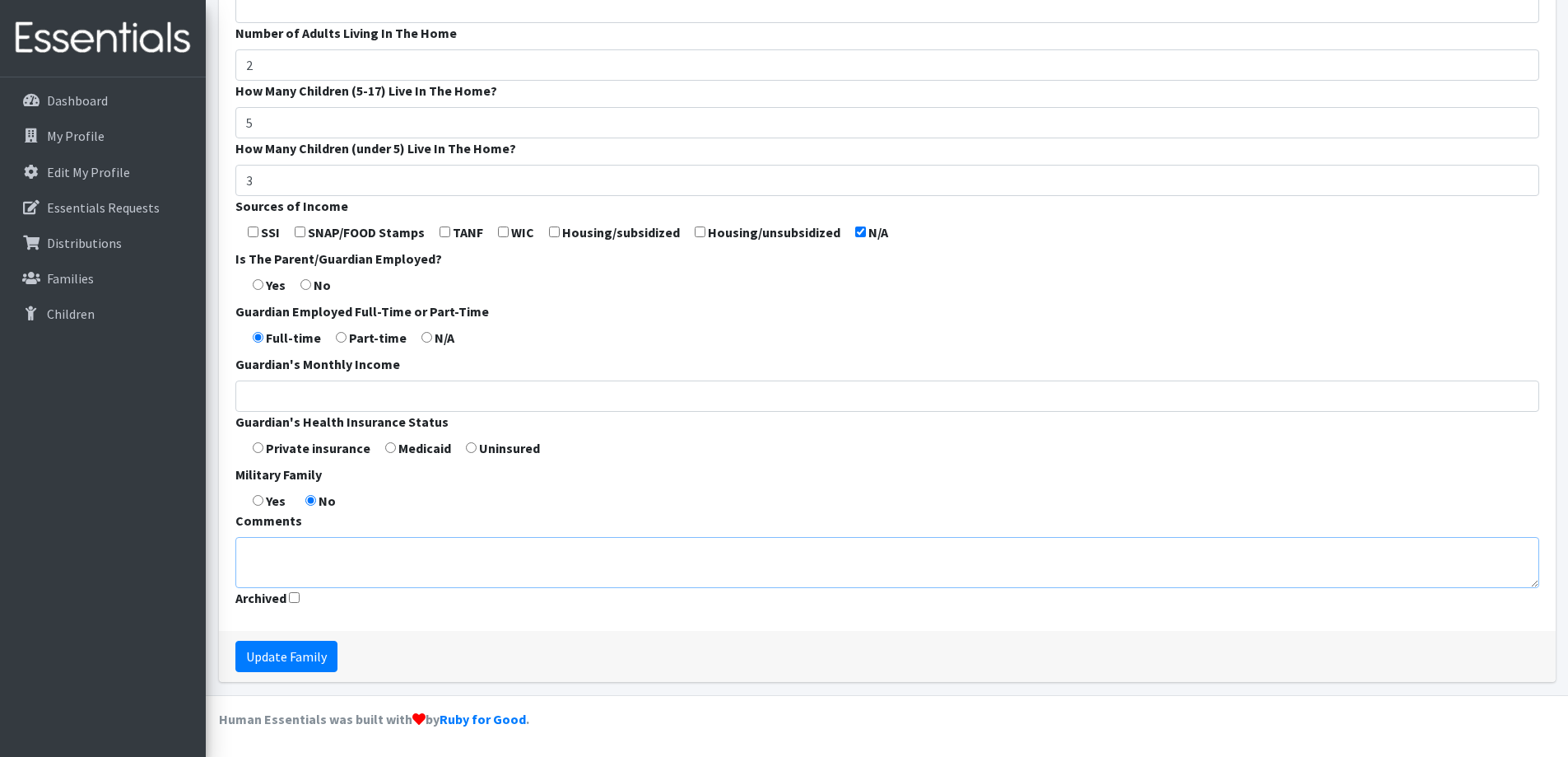
click at [607, 545] on textarea "Comments" at bounding box center [887, 562] width 1304 height 51
type textarea "Stay-at-home parent"
click at [332, 652] on input "Update Family" at bounding box center [287, 656] width 102 height 31
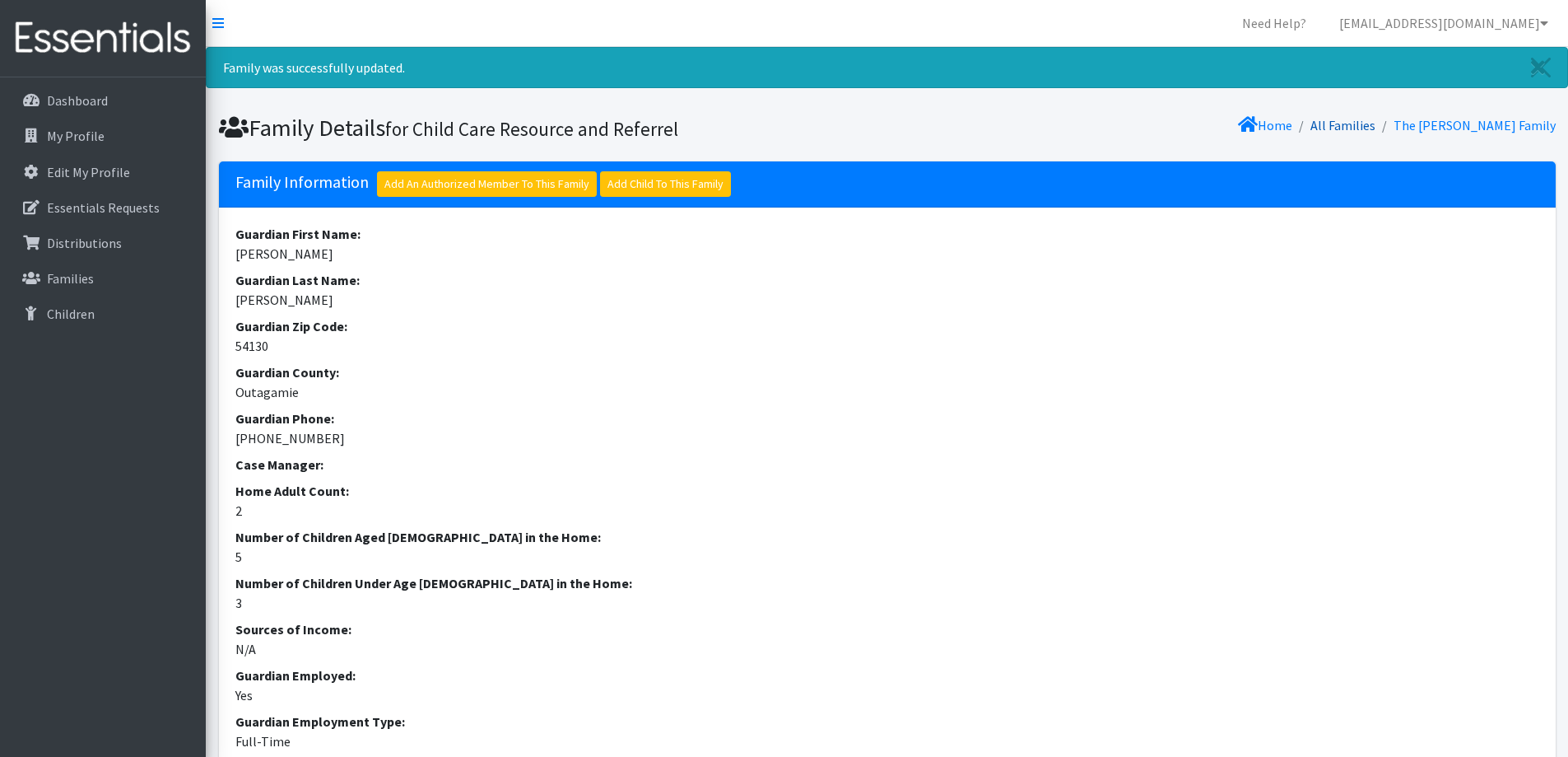
click at [1375, 126] on link "All Families" at bounding box center [1343, 125] width 65 height 16
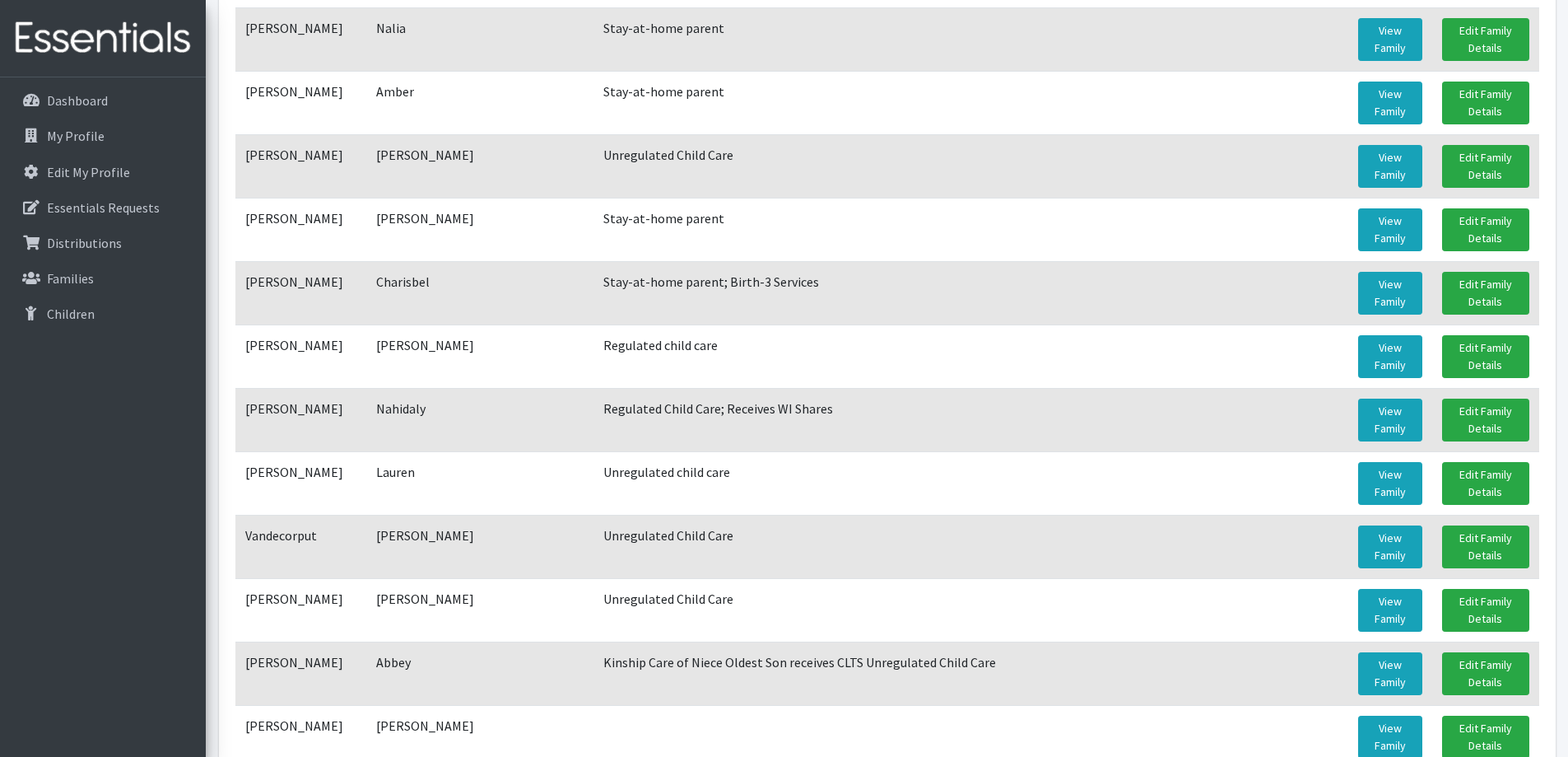
scroll to position [1248, 0]
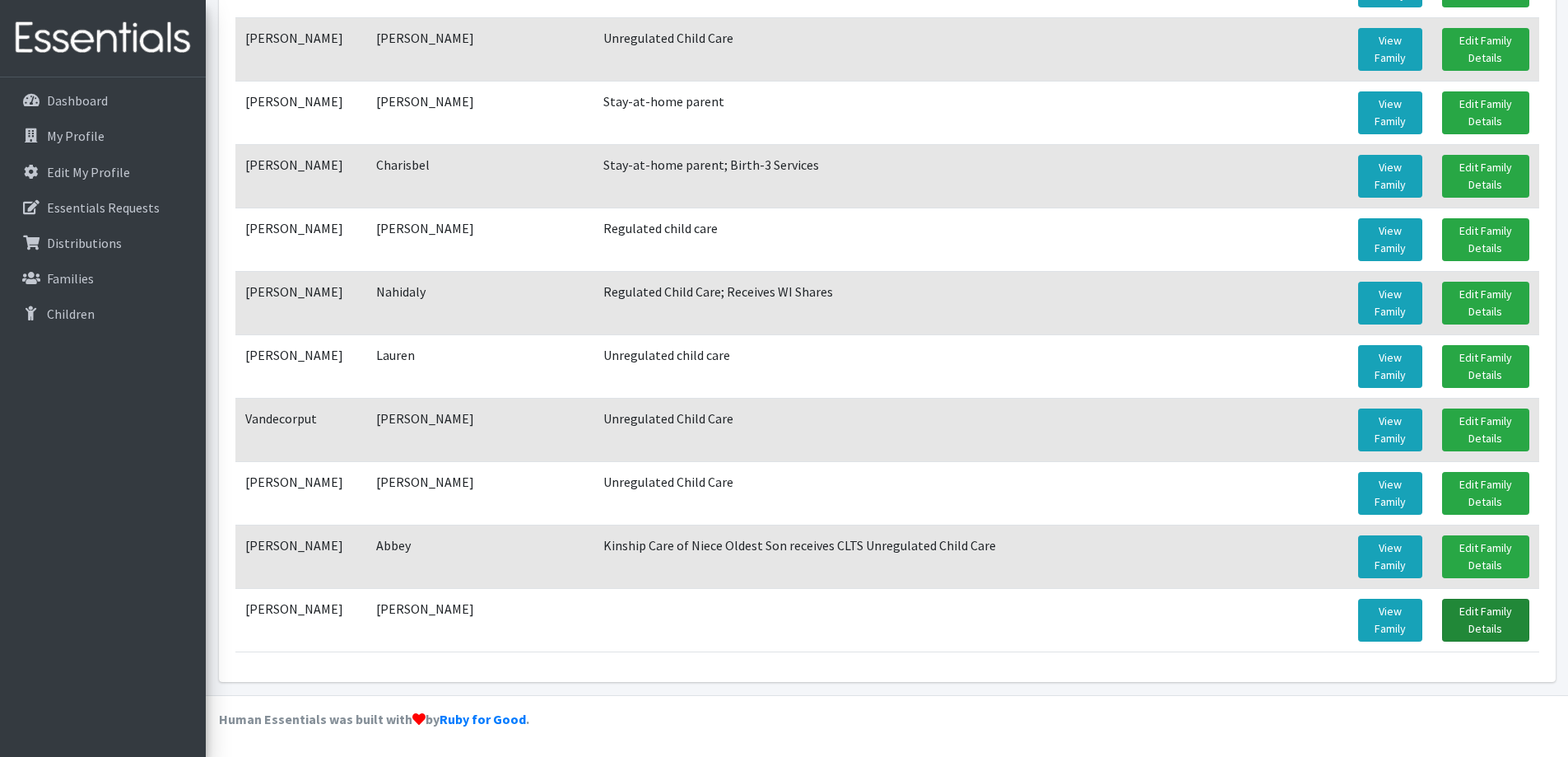
click at [1458, 628] on link "Edit Family Details" at bounding box center [1486, 620] width 87 height 43
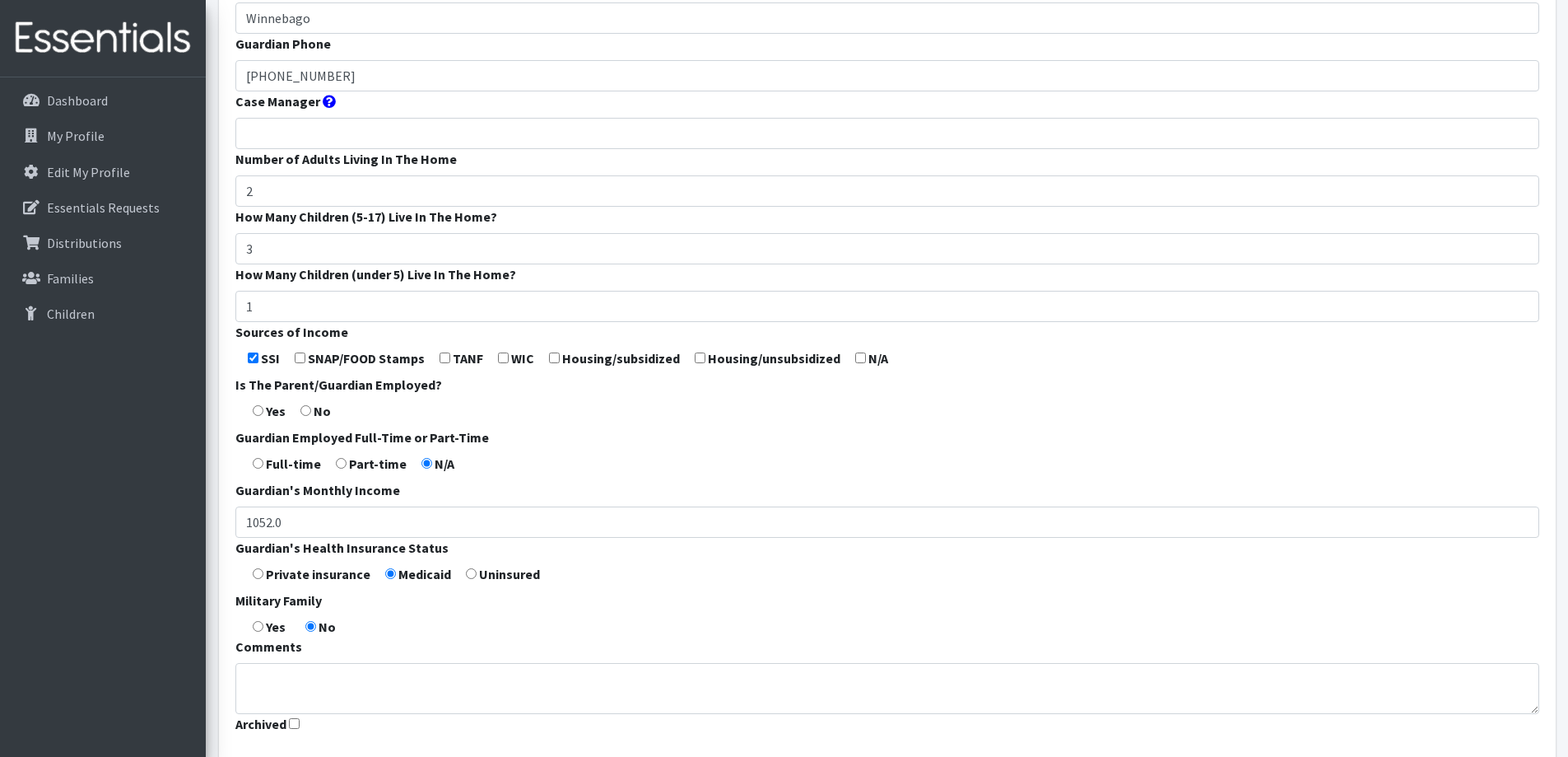
scroll to position [486, 0]
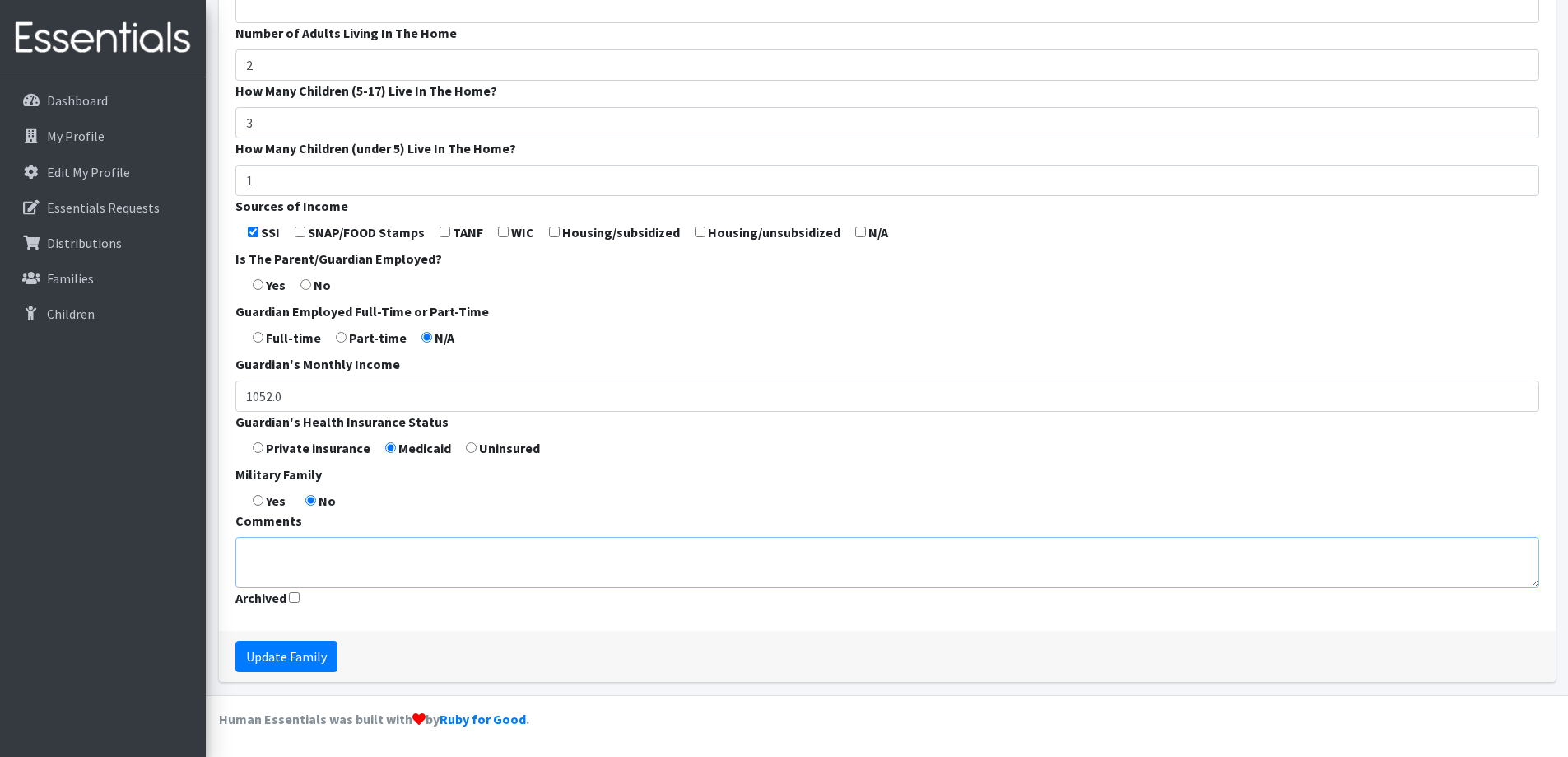
click at [443, 563] on textarea "Comments" at bounding box center [887, 562] width 1304 height 51
type textarea "Stay-at-home parent"
click at [310, 648] on input "Update Family" at bounding box center [287, 656] width 102 height 31
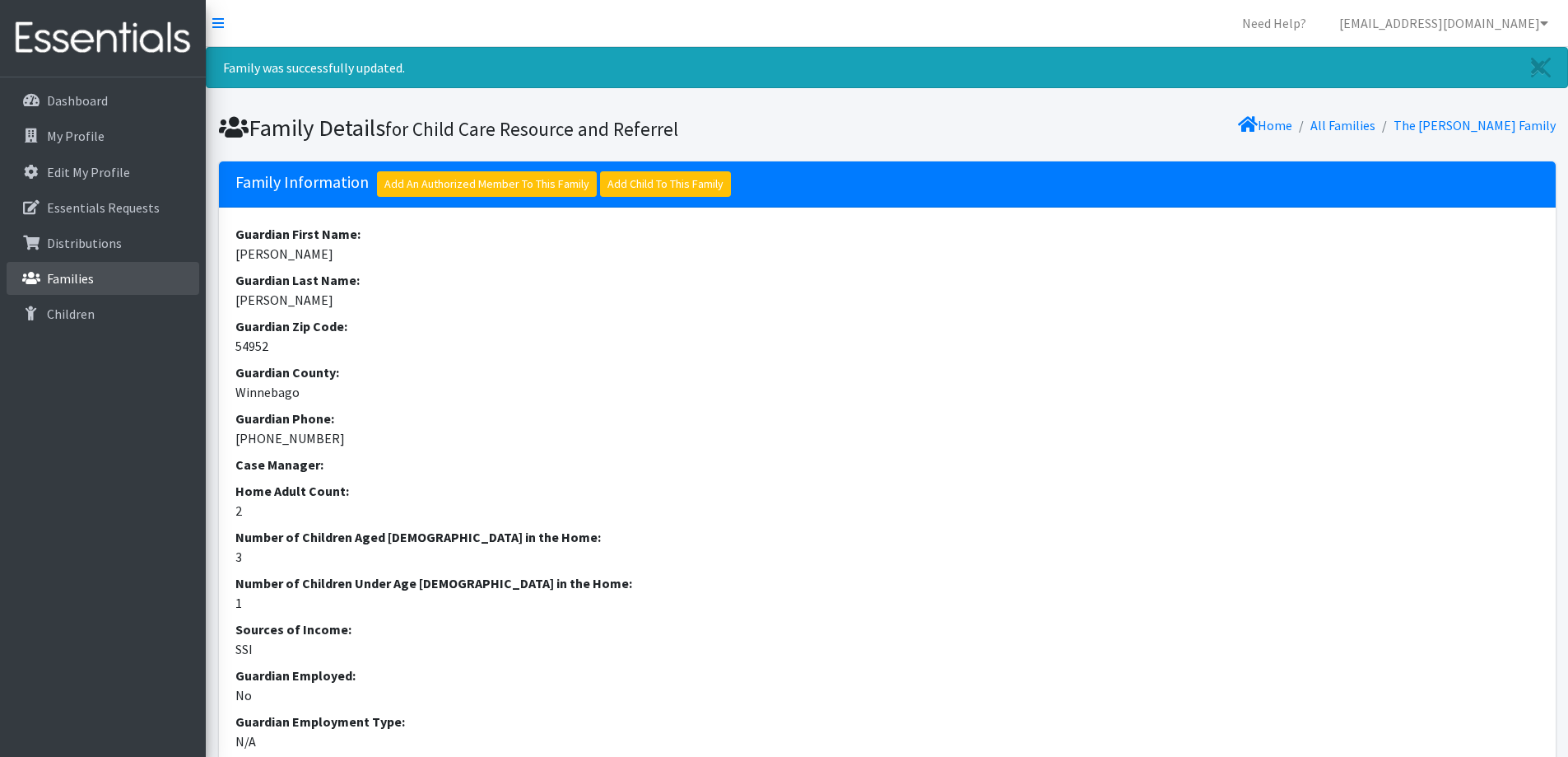
click at [87, 280] on p "Families" at bounding box center [70, 279] width 47 height 16
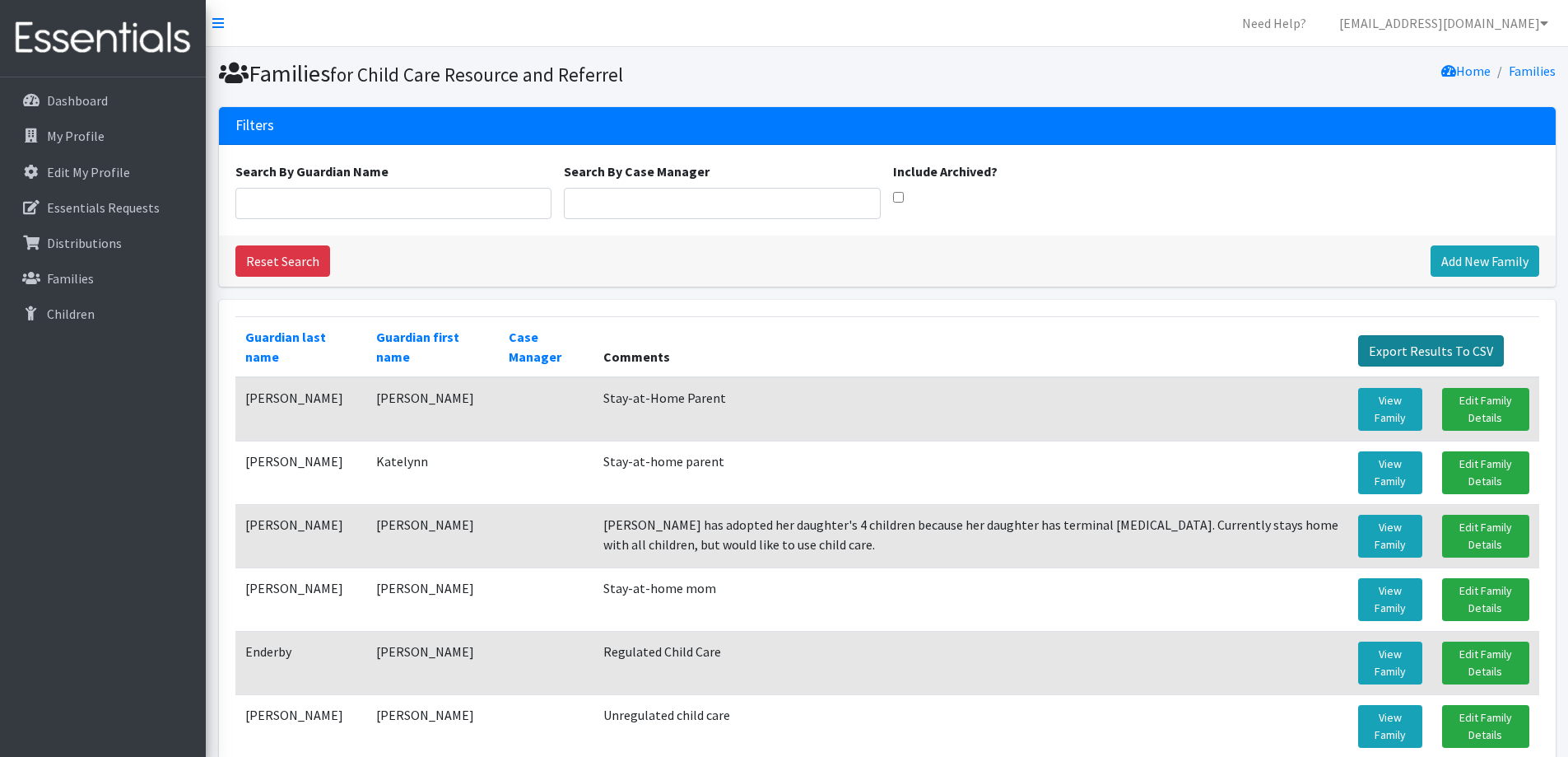
click at [1443, 349] on link "Export Results To CSV" at bounding box center [1431, 350] width 146 height 31
click at [83, 283] on p "Families" at bounding box center [70, 279] width 47 height 16
click at [107, 280] on link "Families" at bounding box center [102, 278] width 193 height 33
click at [90, 101] on p "Dashboard" at bounding box center [77, 100] width 61 height 16
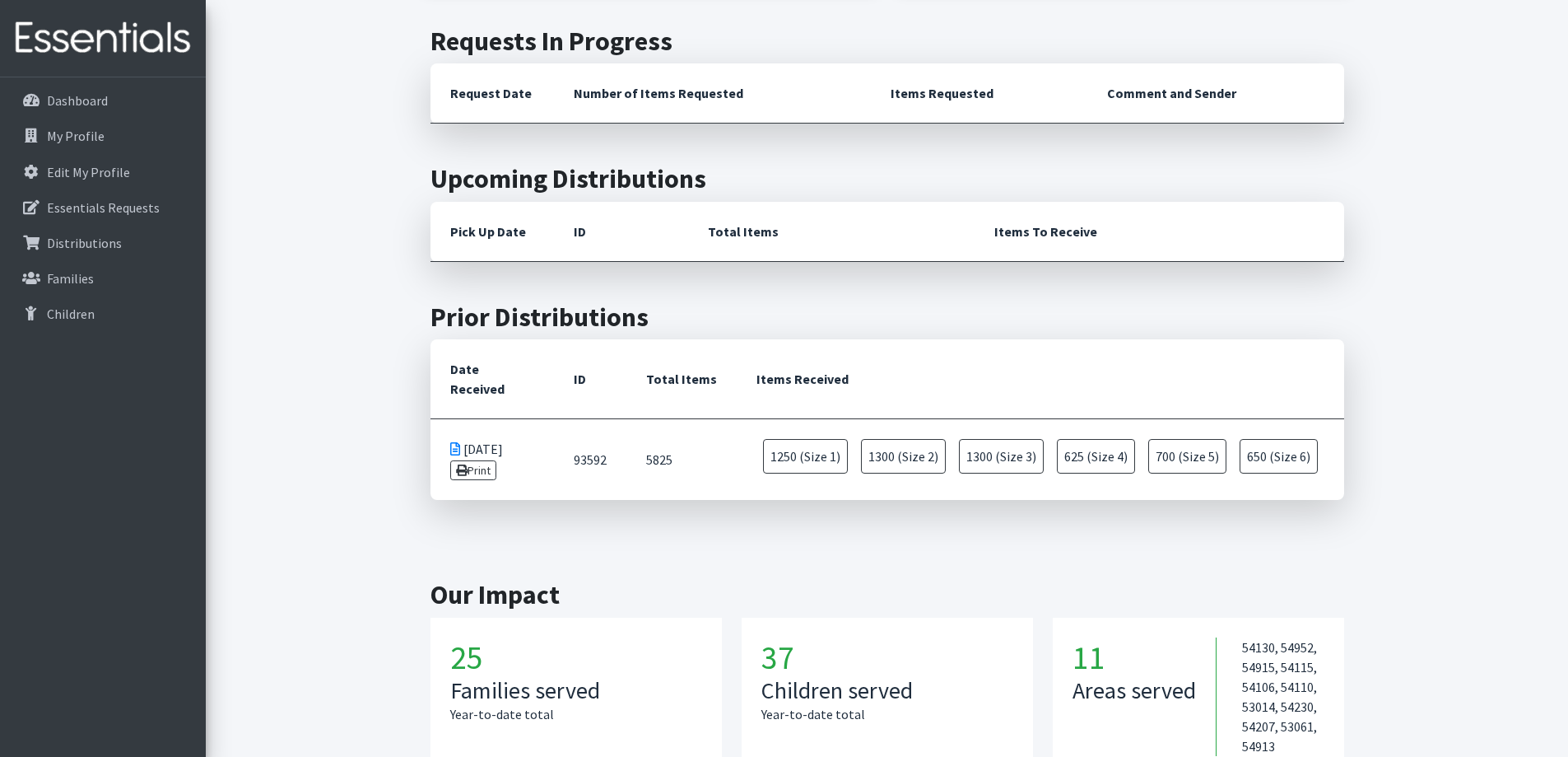
scroll to position [247, 0]
